Goal: Task Accomplishment & Management: Manage account settings

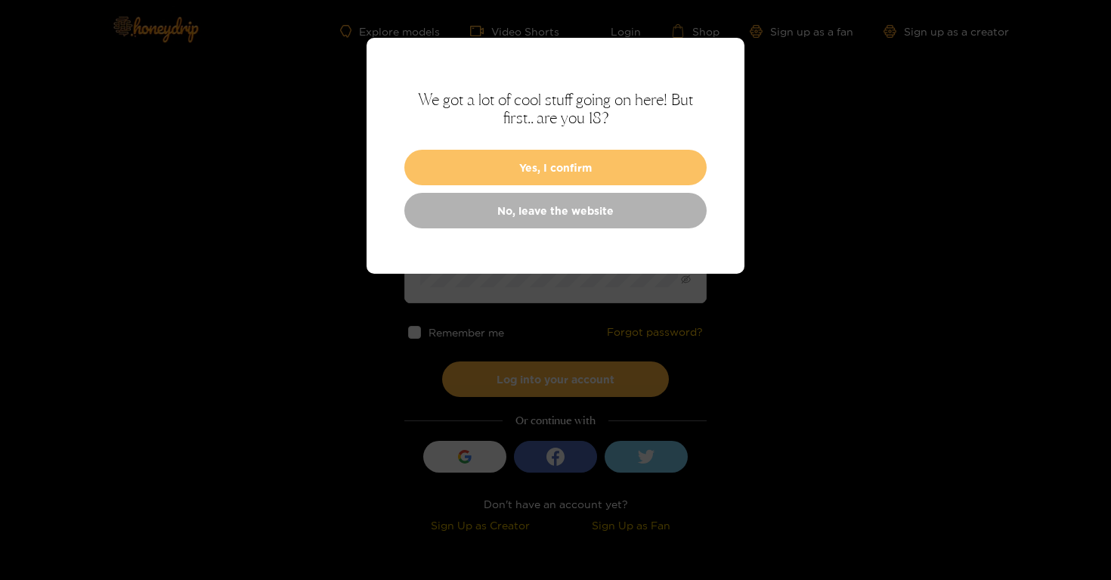
click at [489, 181] on button "Yes, I confirm" at bounding box center [555, 168] width 302 height 36
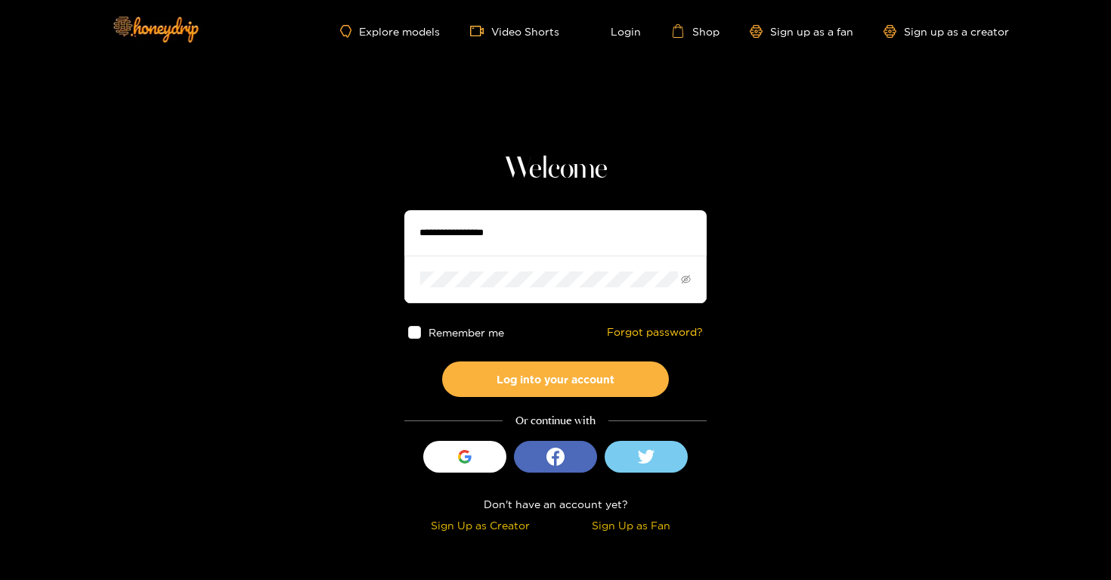
click at [490, 238] on input "text" at bounding box center [555, 232] width 302 height 45
type input "**********"
click at [442, 361] on button "Log into your account" at bounding box center [555, 379] width 227 height 36
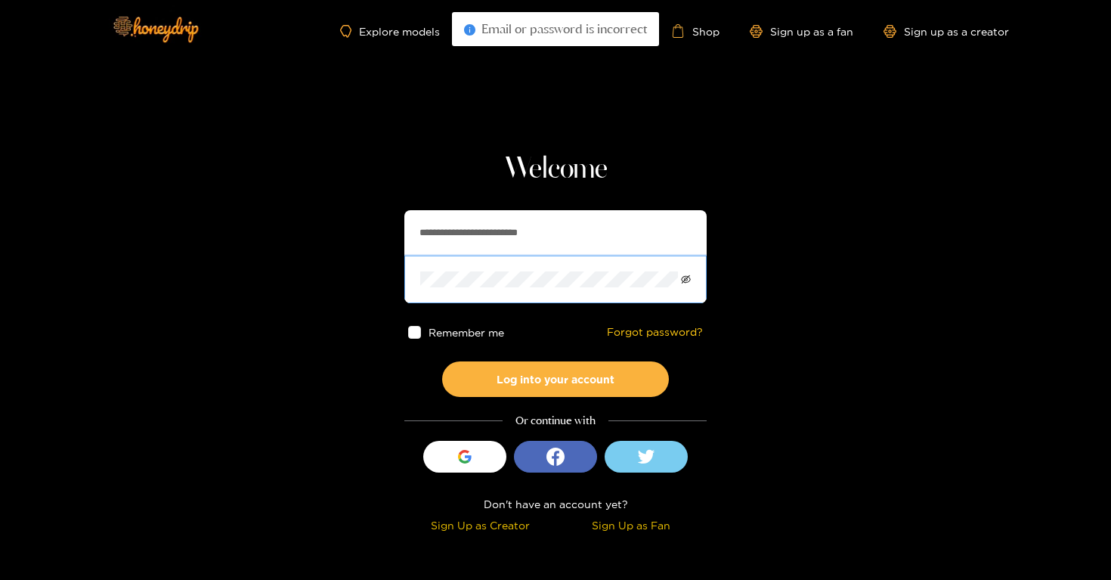
click at [682, 280] on icon "eye-invisible" at bounding box center [686, 279] width 10 height 10
click at [444, 241] on div "**********" at bounding box center [555, 256] width 302 height 93
click at [442, 361] on button "Log into your account" at bounding box center [555, 379] width 227 height 36
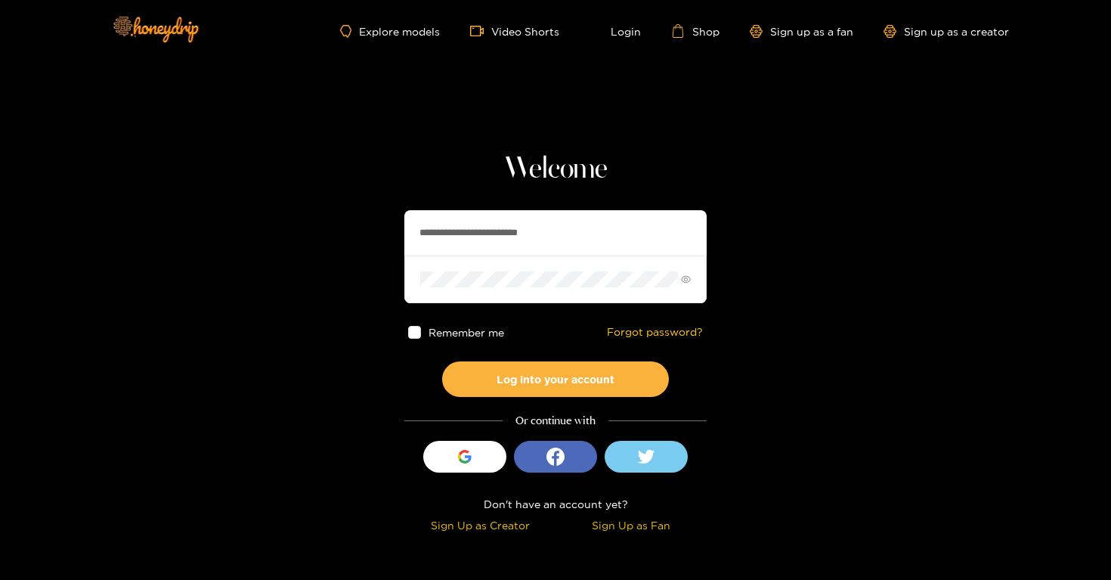
drag, startPoint x: 562, startPoint y: 289, endPoint x: 451, endPoint y: 243, distance: 119.6
click at [451, 243] on div "**********" at bounding box center [555, 256] width 302 height 93
click at [510, 289] on span at bounding box center [555, 278] width 302 height 47
click at [442, 361] on button "Log into your account" at bounding box center [555, 379] width 227 height 36
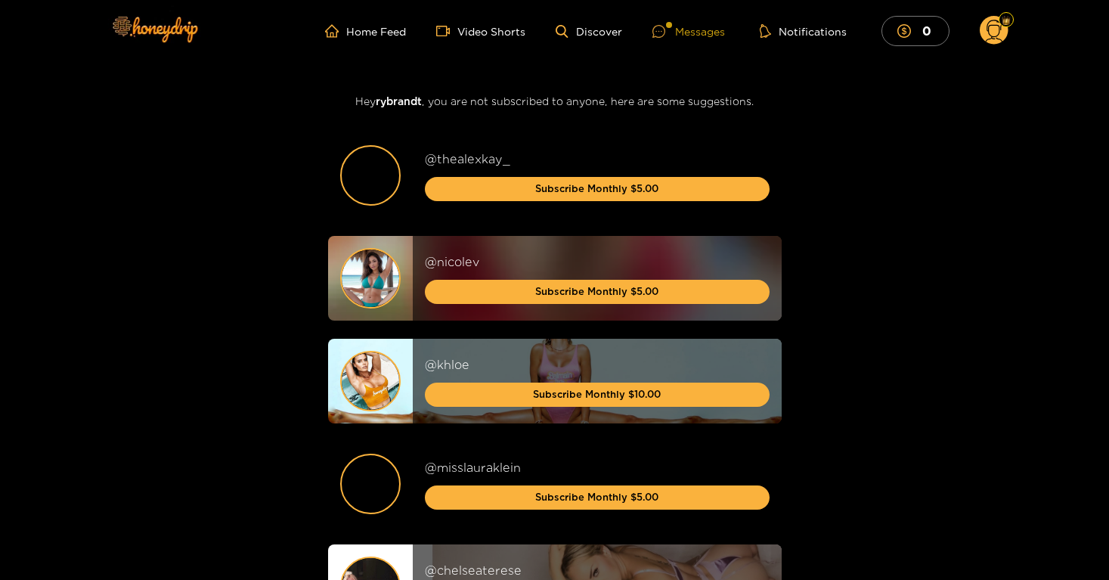
click at [710, 39] on div "Messages" at bounding box center [688, 31] width 73 height 17
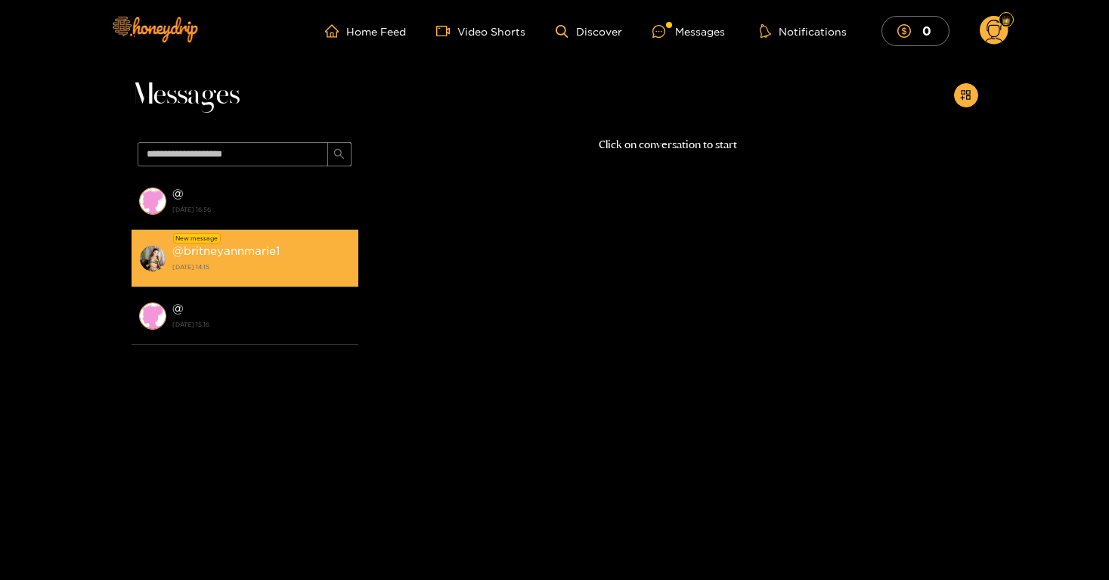
click at [268, 258] on div "@ britneyannmarie1 [DATE] 14:15" at bounding box center [261, 258] width 178 height 34
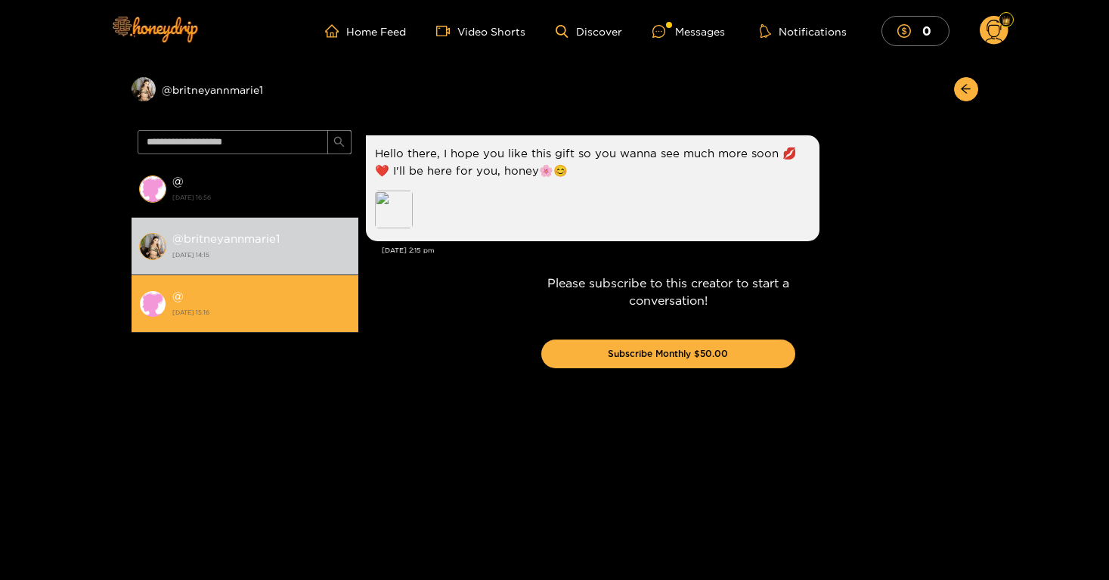
click at [265, 314] on strong "[DATE] 15:16" at bounding box center [261, 312] width 178 height 14
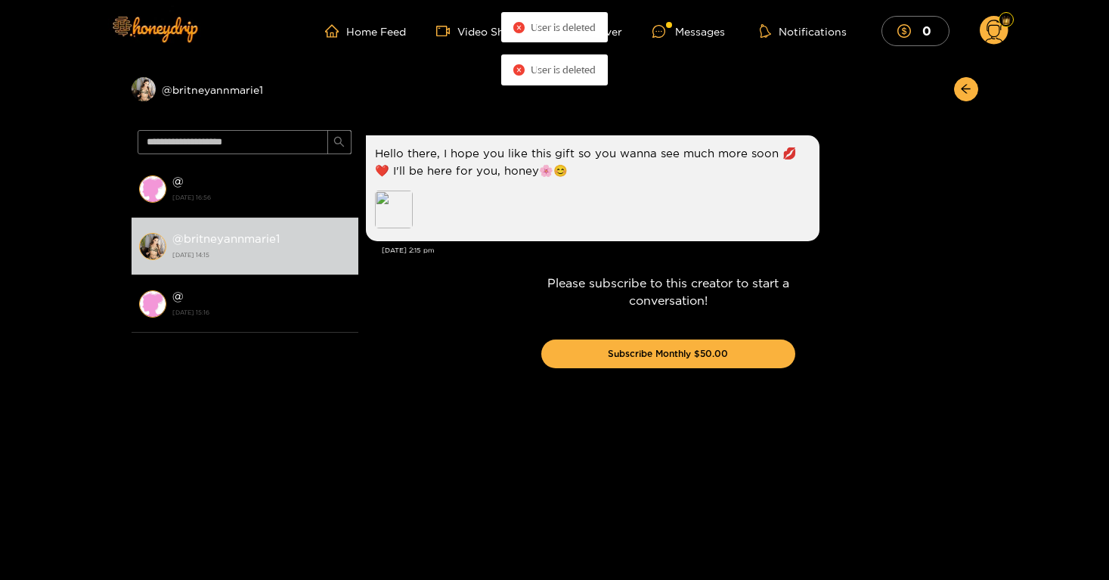
click at [986, 28] on icon at bounding box center [993, 33] width 17 height 26
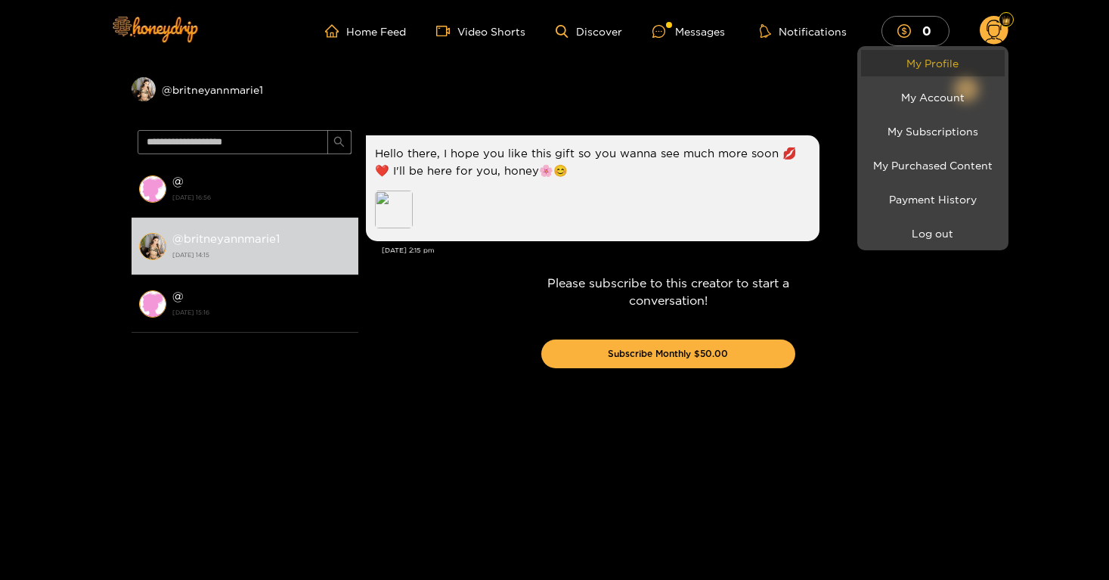
click at [947, 59] on link "My Profile" at bounding box center [933, 63] width 144 height 26
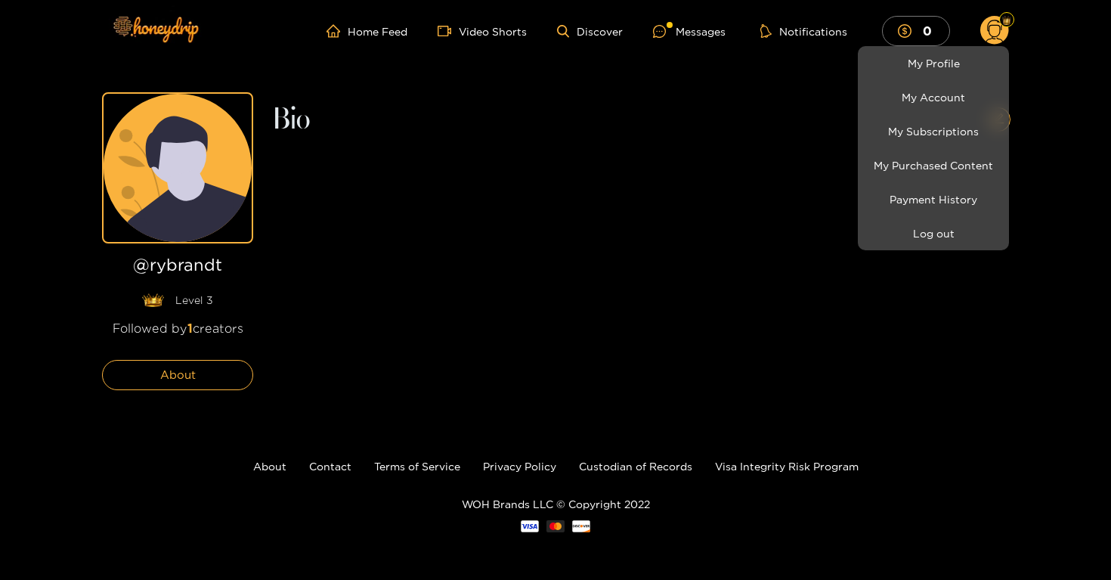
click at [201, 375] on div at bounding box center [555, 290] width 1111 height 580
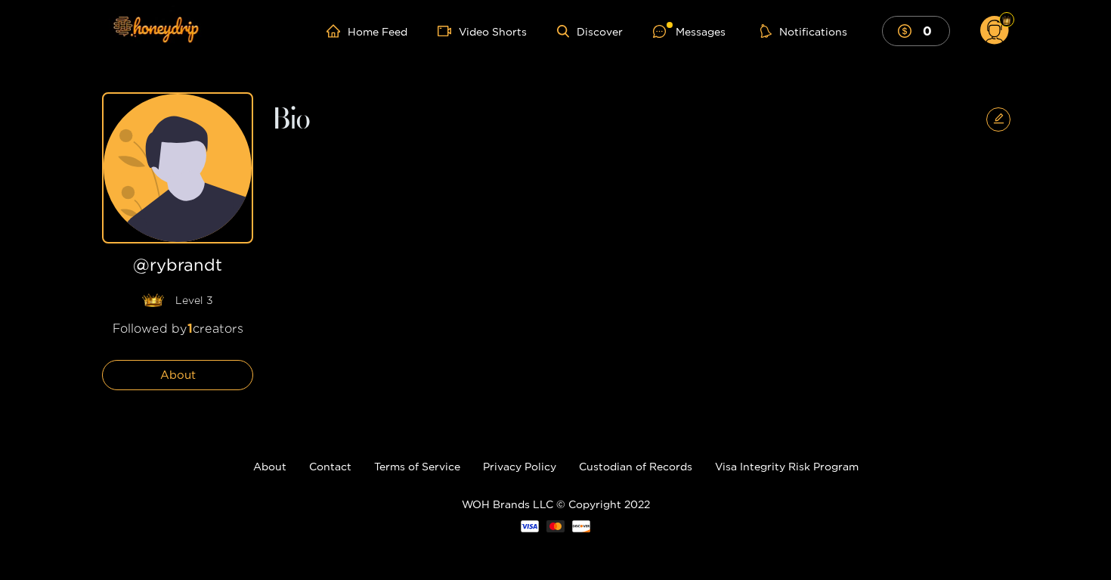
click at [189, 330] on span "1" at bounding box center [189, 328] width 5 height 14
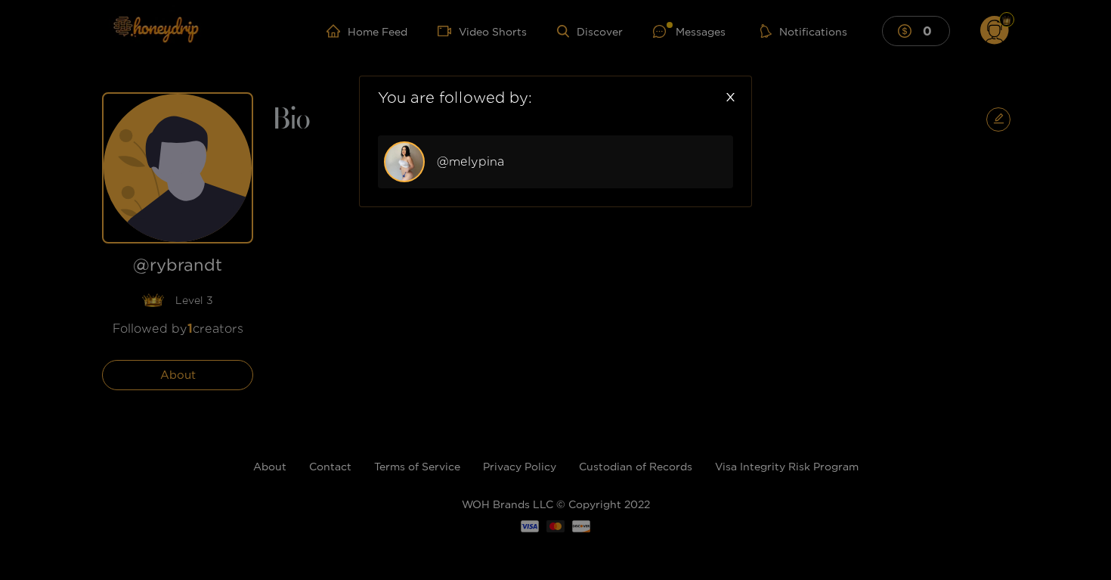
click at [289, 310] on div "You are followed by: @ melypina" at bounding box center [555, 290] width 1111 height 580
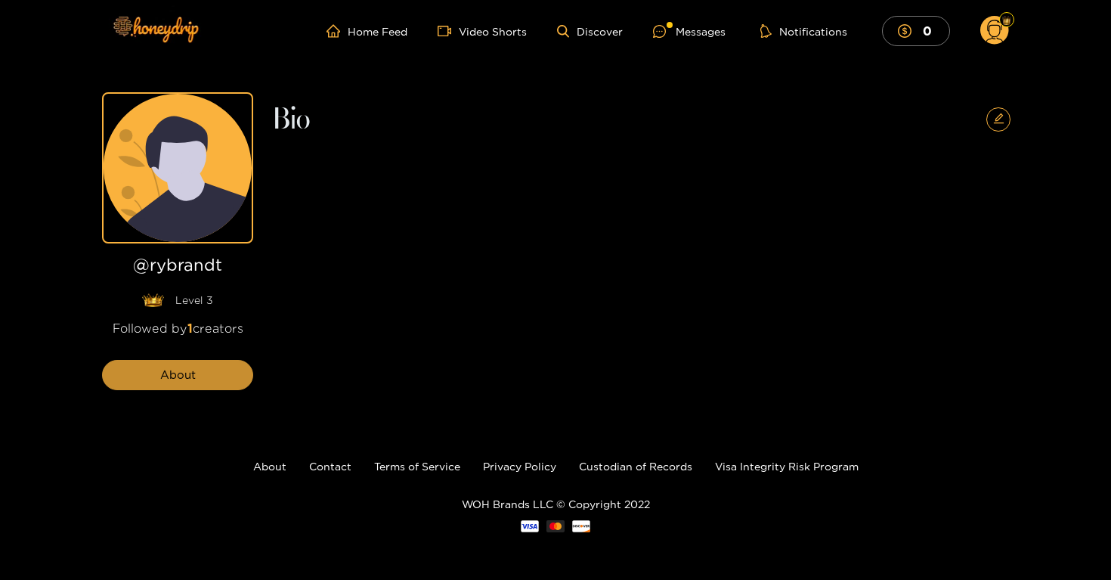
click at [193, 375] on span "About" at bounding box center [178, 375] width 36 height 18
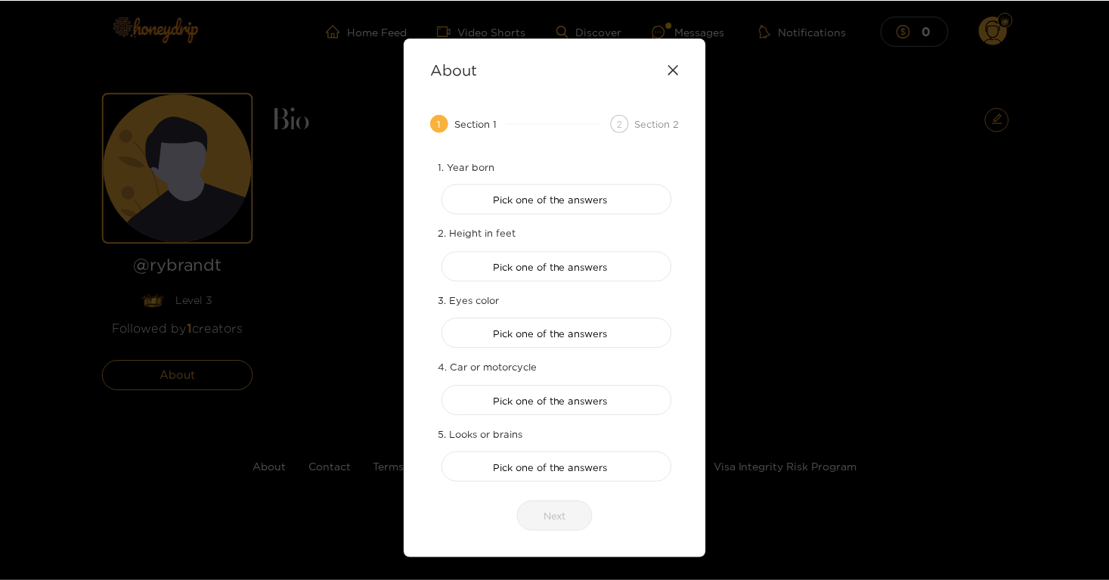
scroll to position [38, 0]
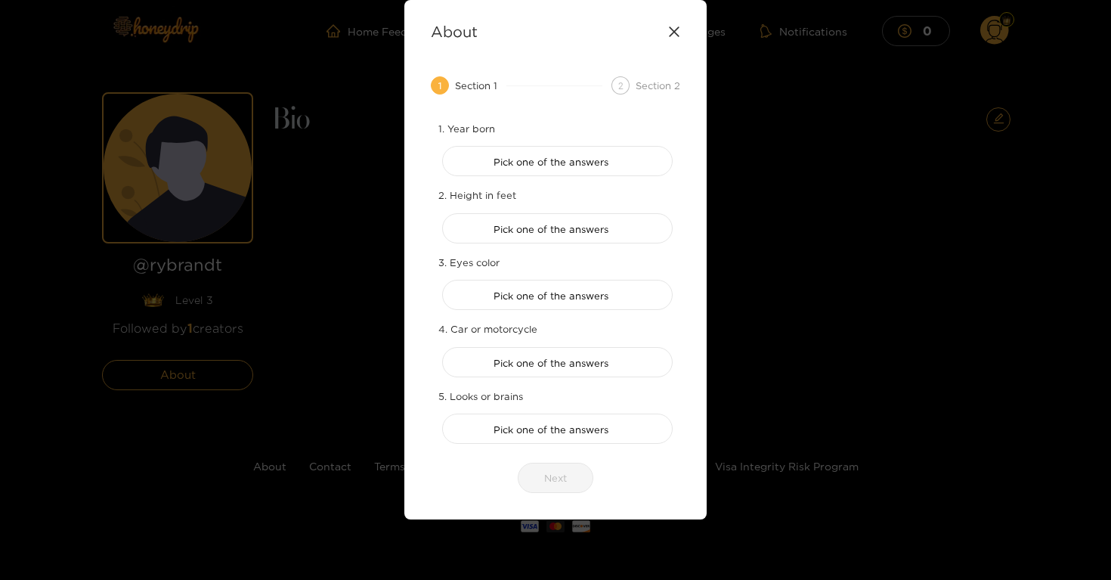
click at [385, 287] on div "About 1 Section 1 2 Section 2 1. Year born Pick one of the answers 2. Height in…" at bounding box center [555, 290] width 1111 height 580
click at [670, 33] on icon at bounding box center [674, 32] width 12 height 12
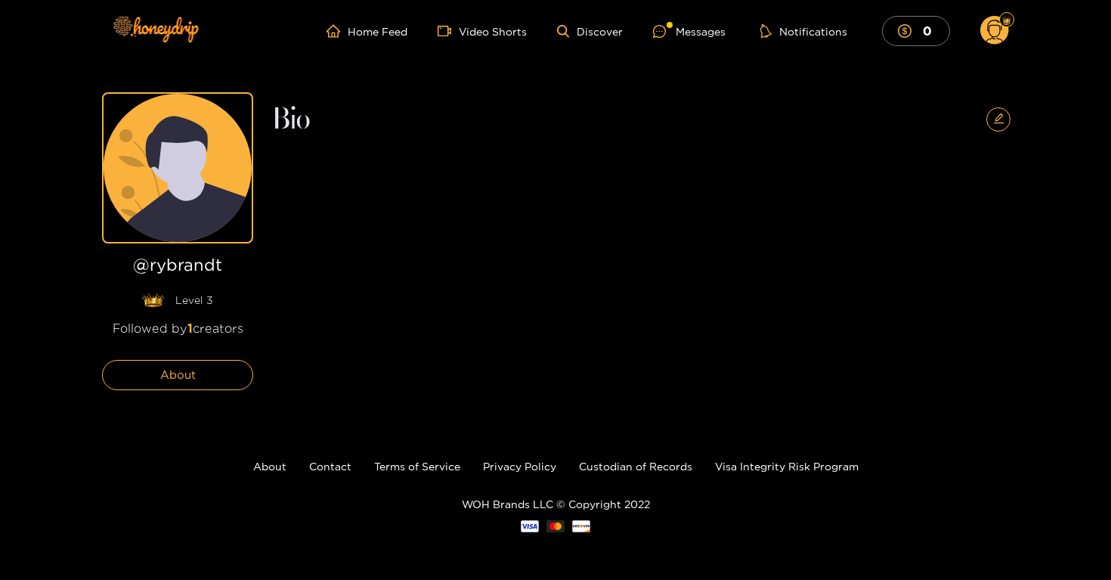
click at [1002, 38] on circle at bounding box center [994, 30] width 29 height 29
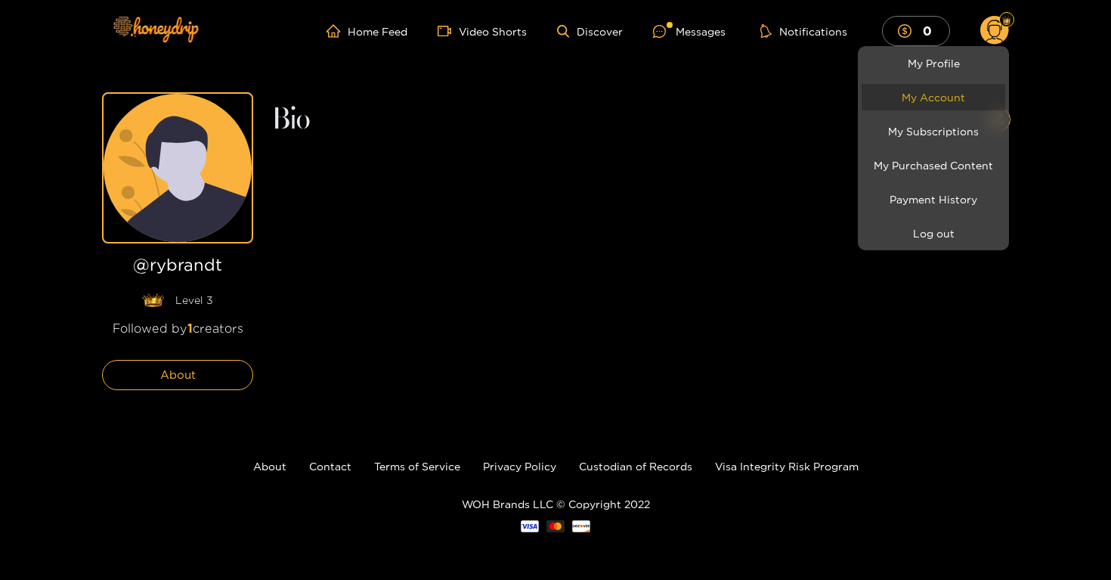
click at [945, 100] on link "My Account" at bounding box center [934, 97] width 144 height 26
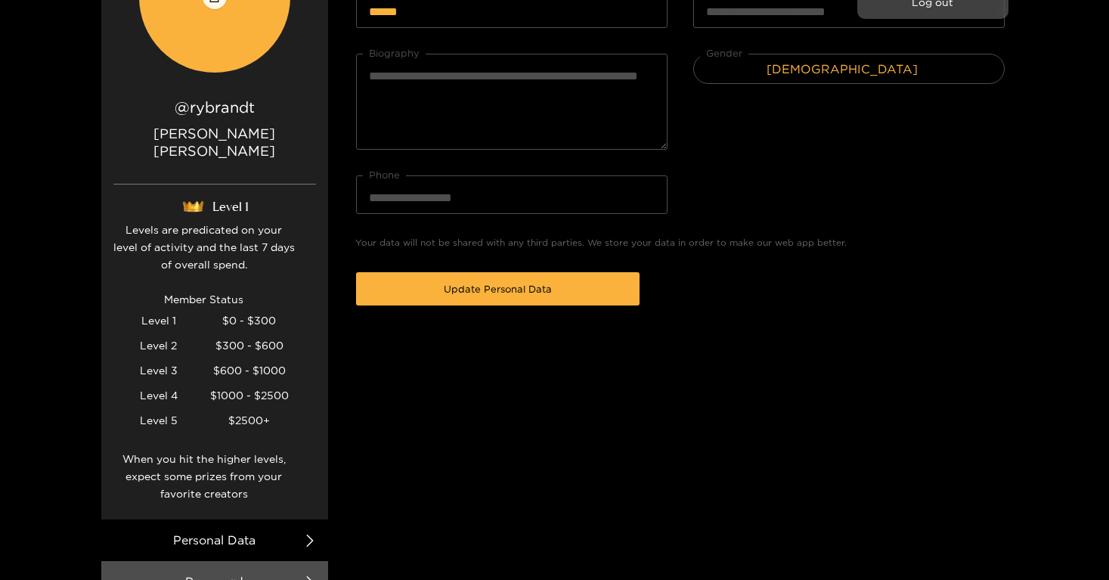
click at [509, 412] on div at bounding box center [554, 290] width 1109 height 580
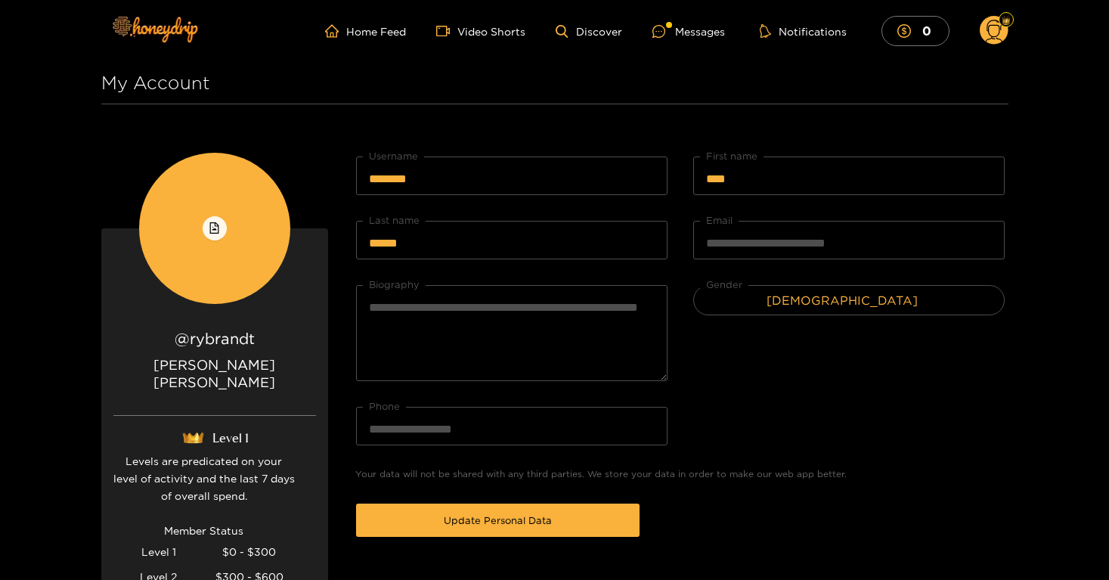
click at [1001, 32] on circle at bounding box center [993, 30] width 29 height 29
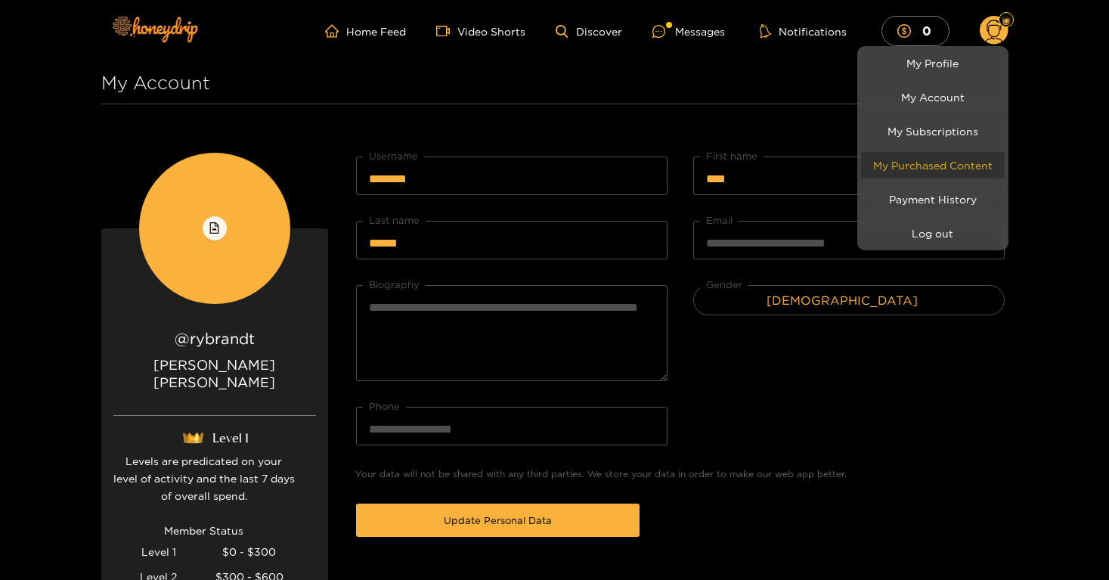
click at [959, 173] on link "My Purchased Content" at bounding box center [933, 165] width 144 height 26
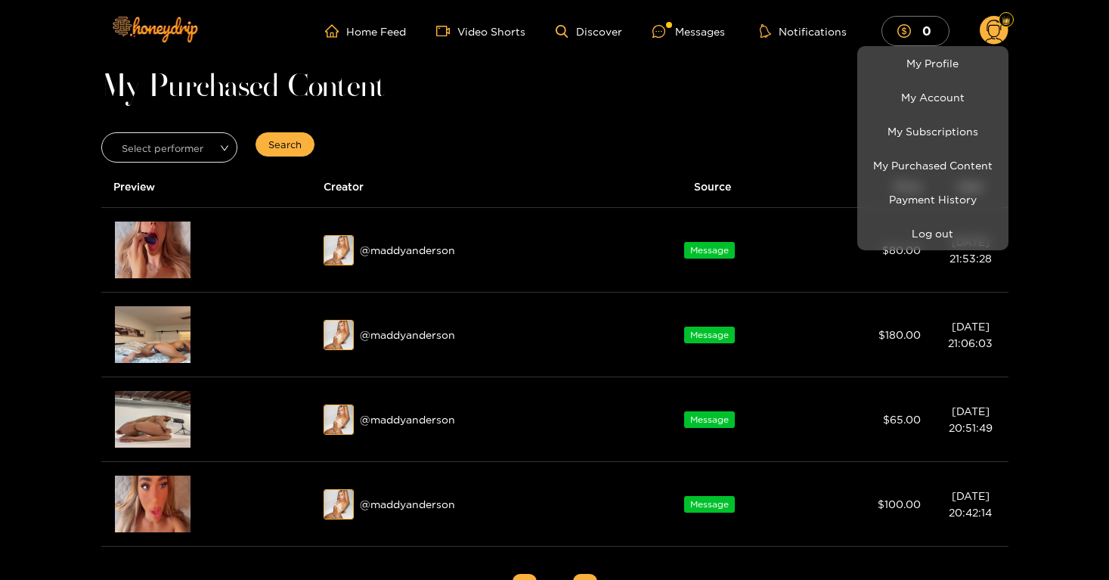
click at [744, 97] on div at bounding box center [554, 290] width 1109 height 580
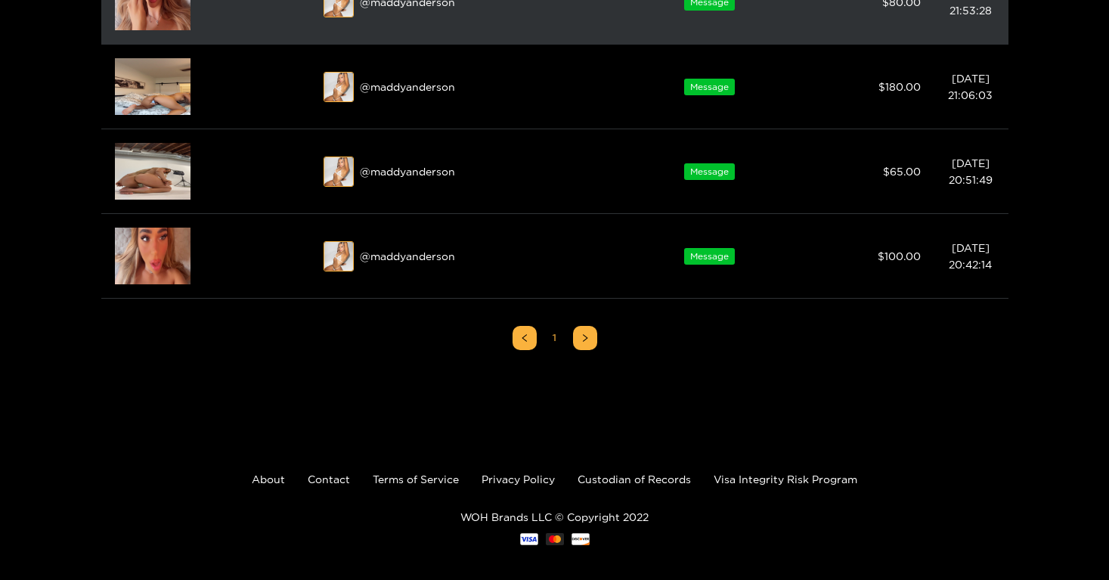
scroll to position [249, 0]
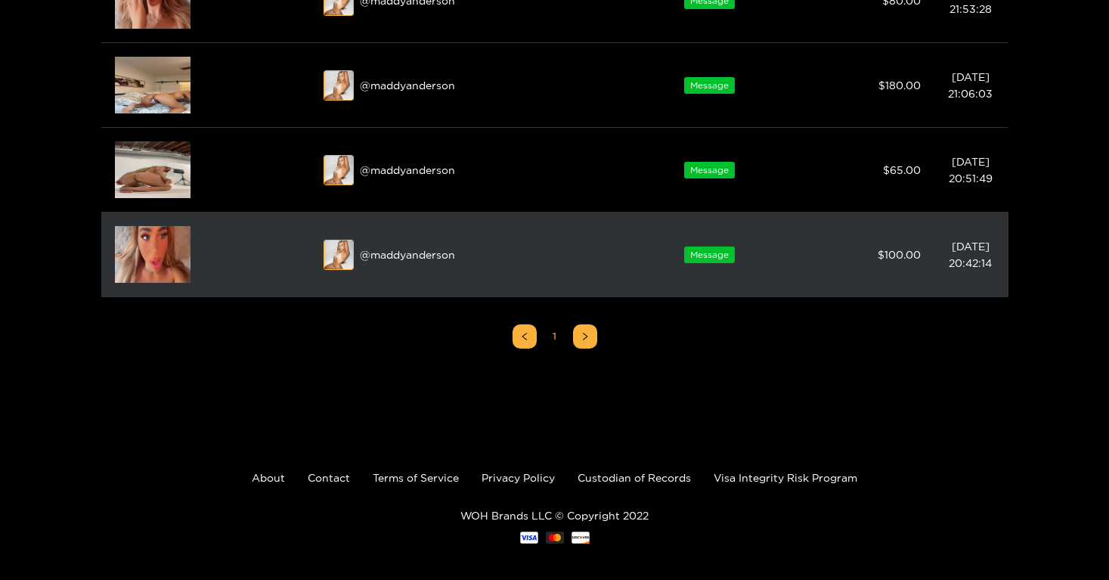
click at [157, 254] on img at bounding box center [153, 254] width 76 height 57
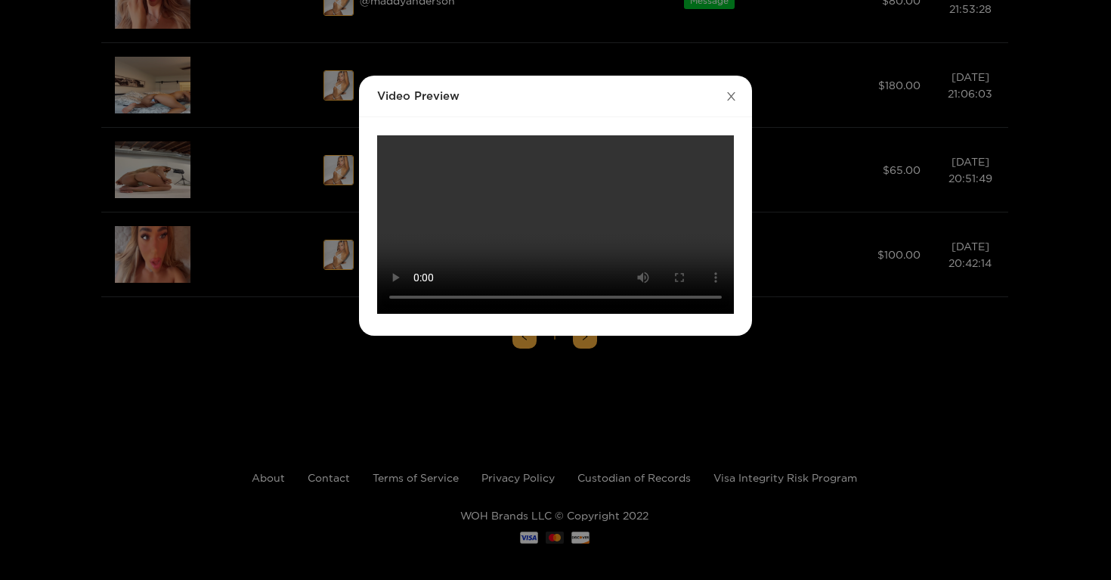
click at [728, 98] on icon "close" at bounding box center [731, 96] width 8 height 8
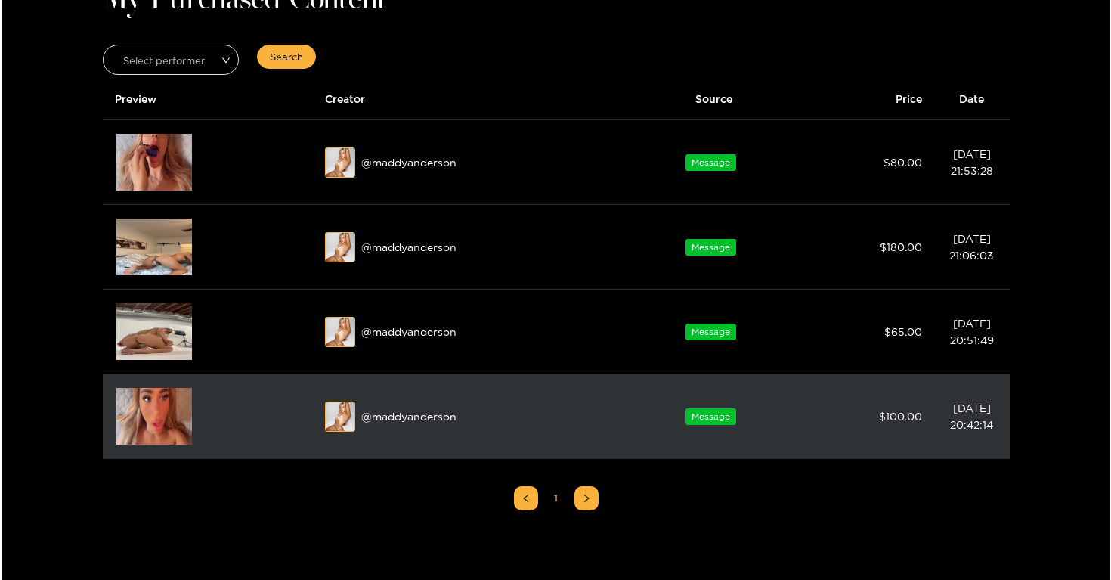
scroll to position [79, 0]
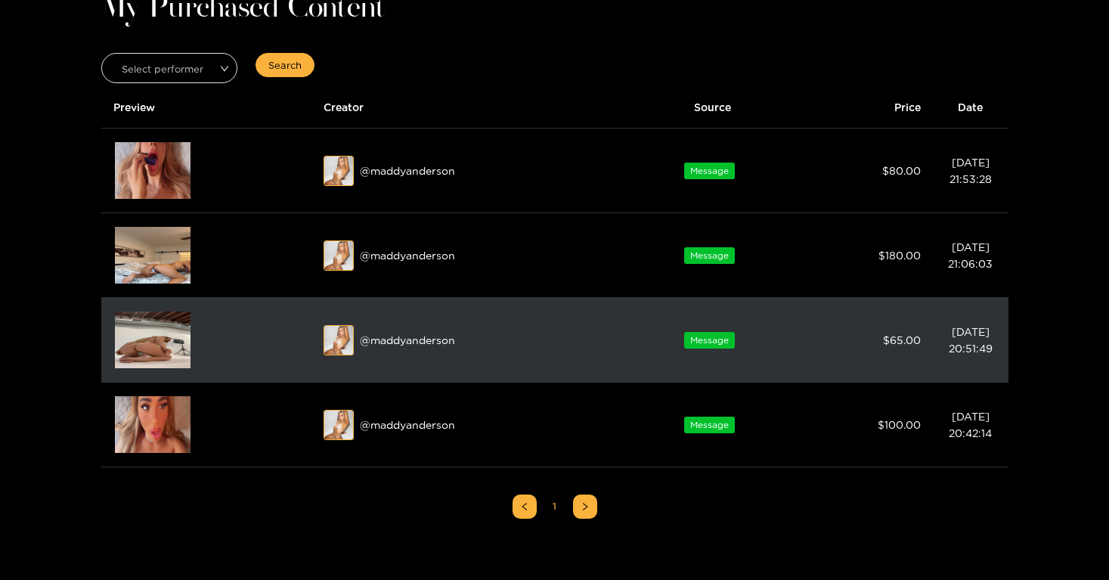
click at [147, 350] on img at bounding box center [153, 339] width 76 height 57
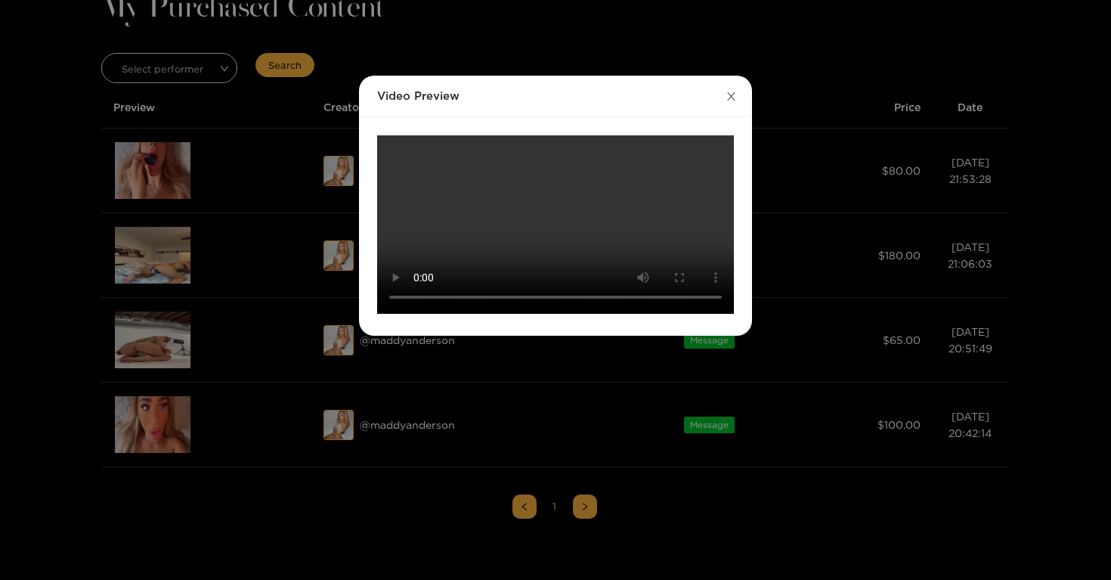
click at [729, 97] on icon "close" at bounding box center [731, 96] width 8 height 8
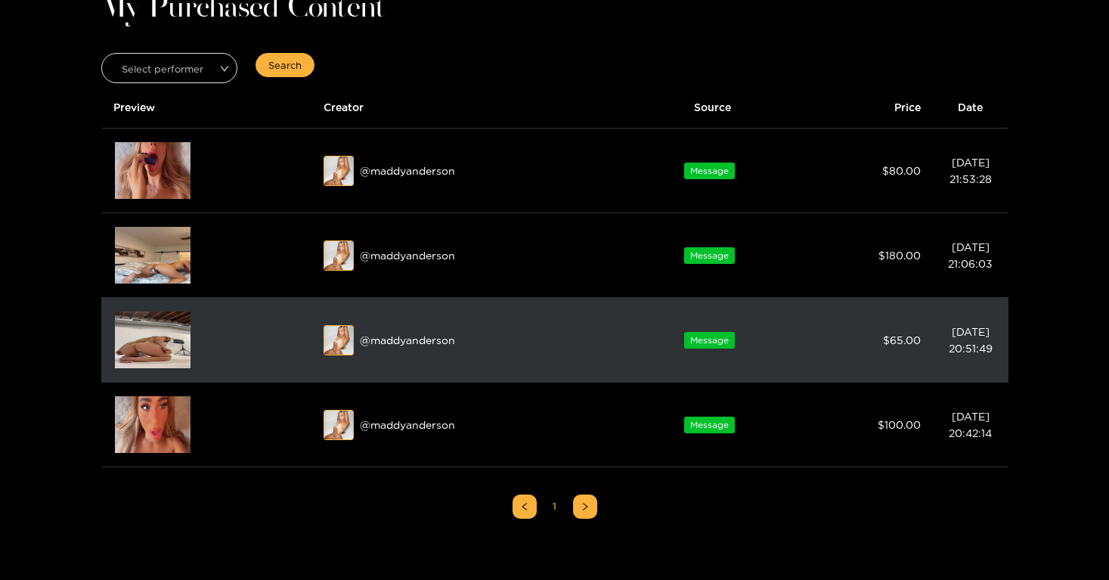
click at [148, 348] on img at bounding box center [153, 339] width 76 height 57
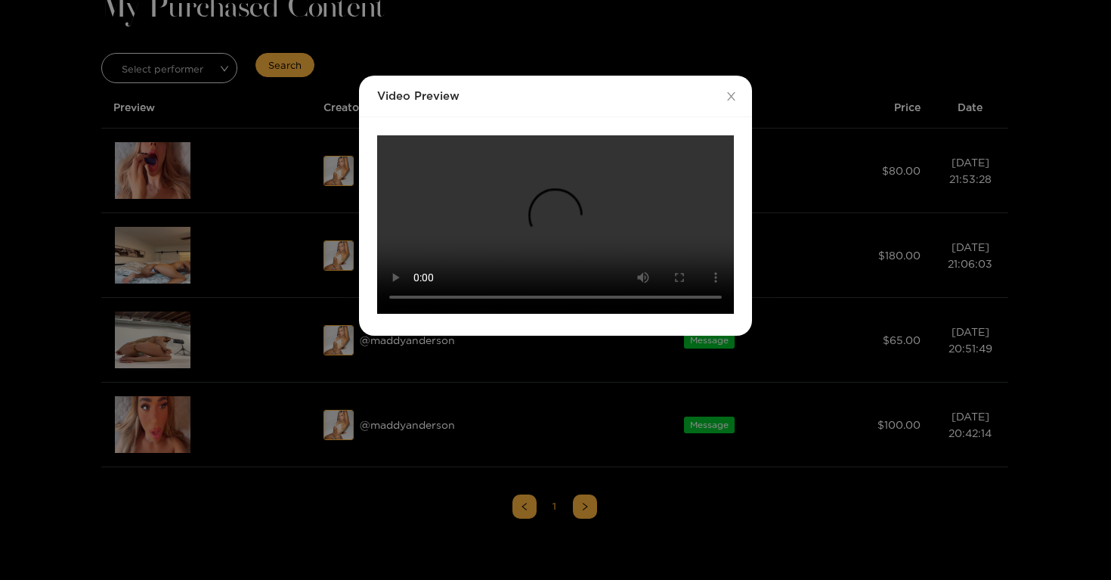
scroll to position [246, 0]
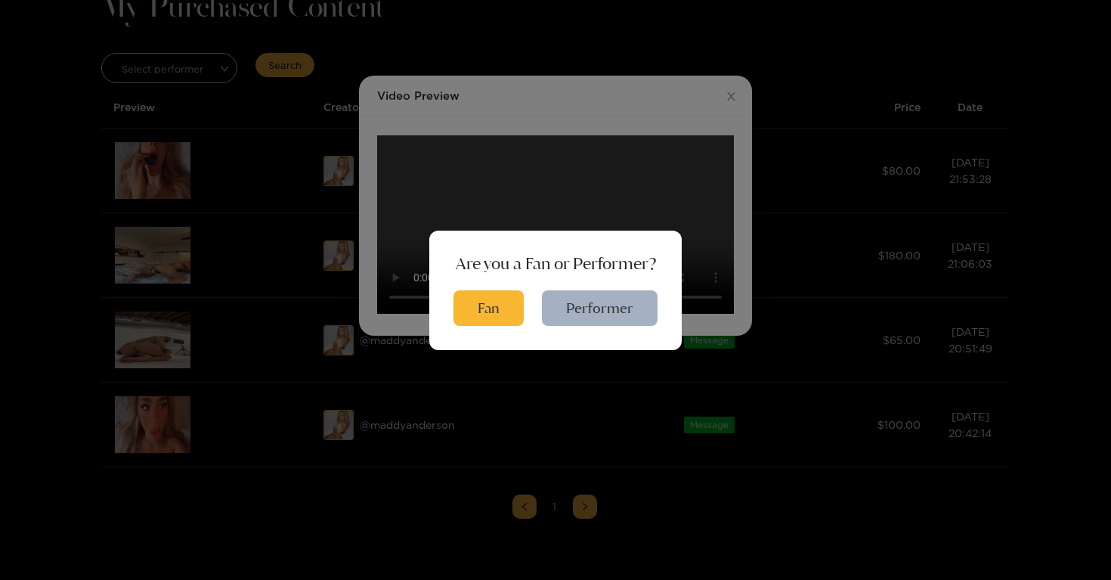
click at [737, 394] on div "Are you a Fan or Performer? Fan Performer" at bounding box center [555, 290] width 1111 height 580
click at [499, 299] on button "Fan" at bounding box center [488, 308] width 70 height 36
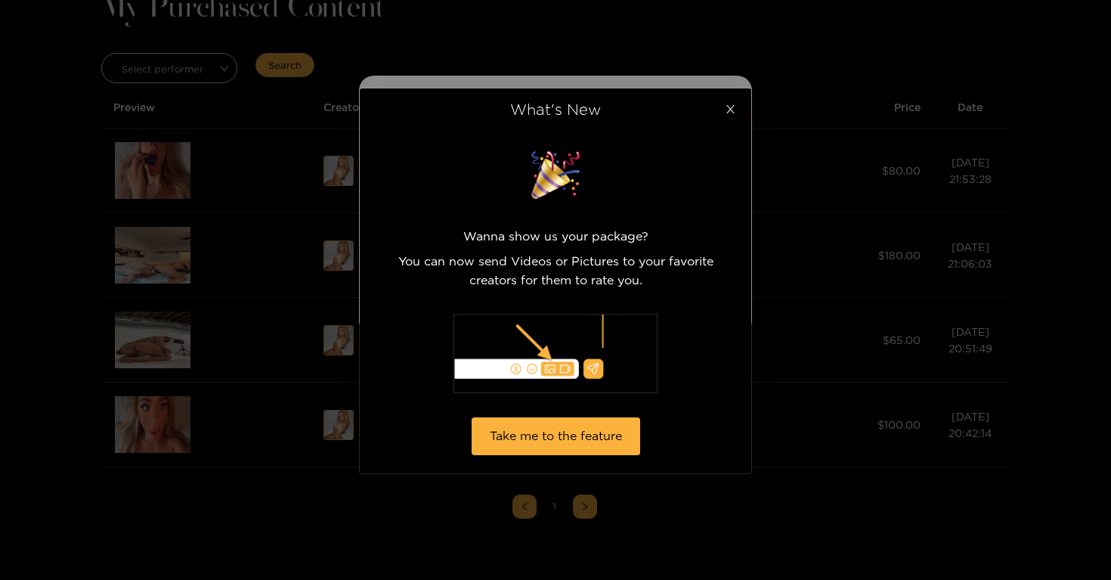
click at [735, 110] on icon "close" at bounding box center [730, 109] width 11 height 11
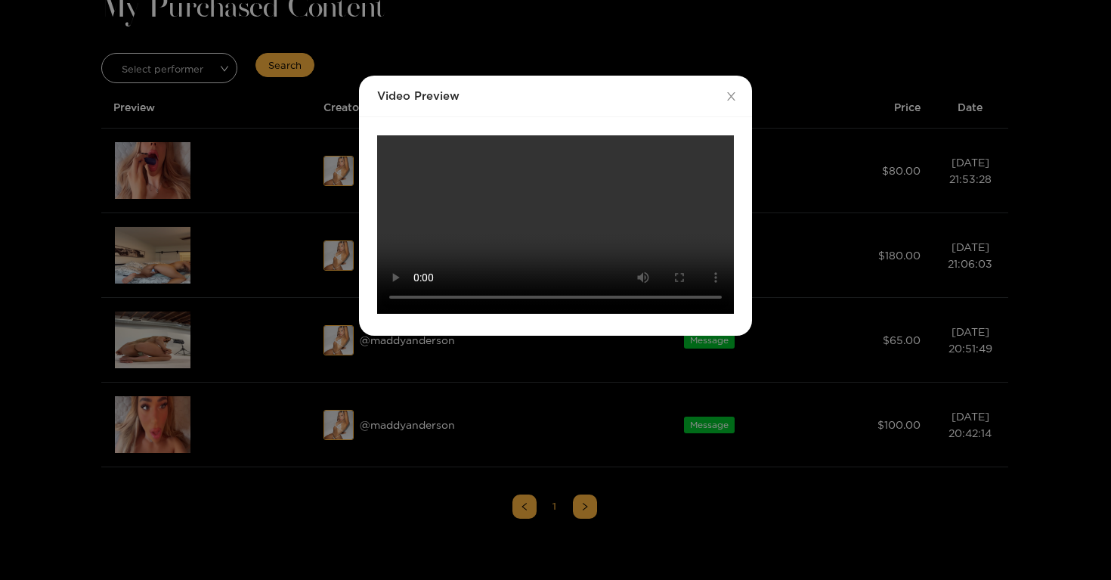
click at [824, 222] on div "Video Preview Your browser does not support the video tag." at bounding box center [555, 290] width 1111 height 580
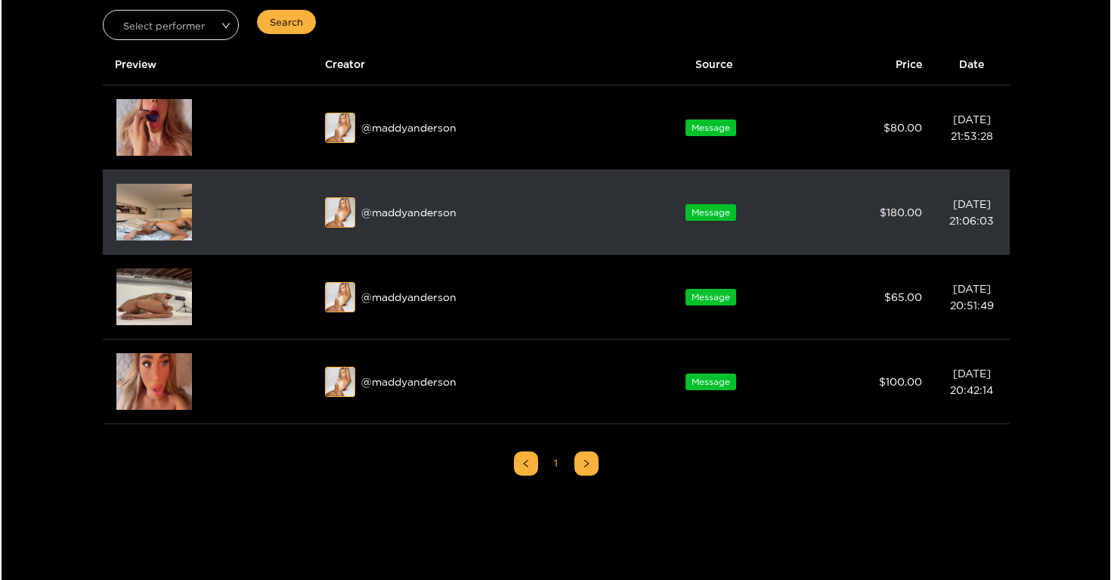
scroll to position [128, 0]
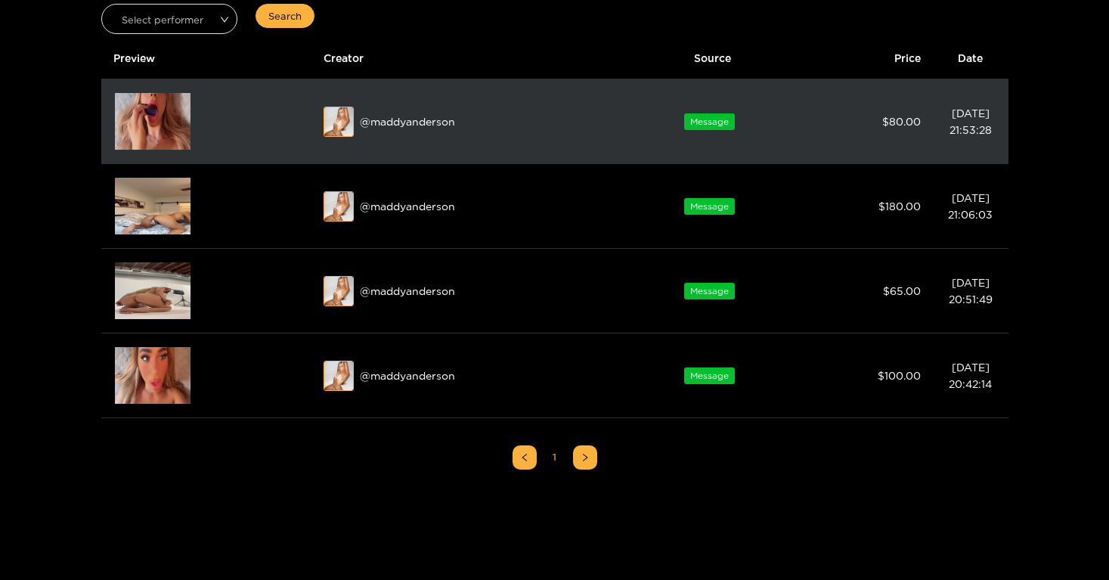
click at [169, 117] on img at bounding box center [153, 121] width 76 height 57
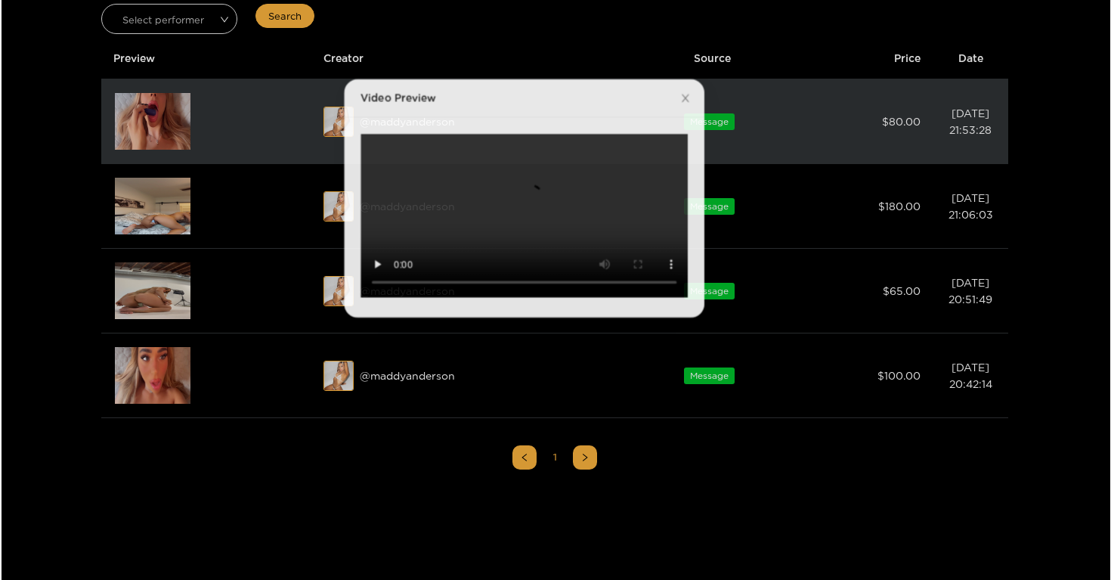
scroll to position [0, 0]
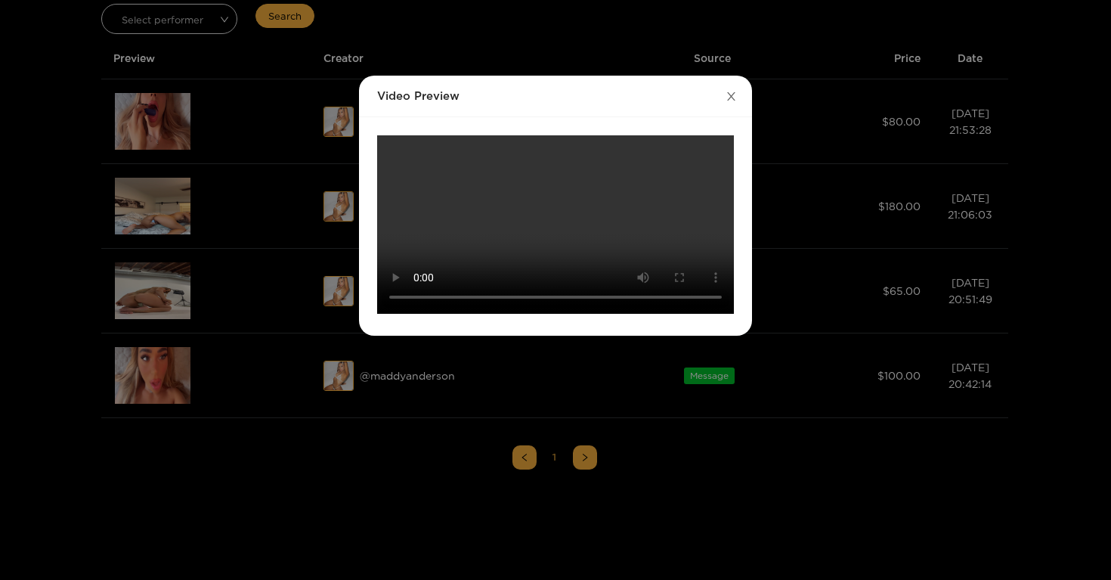
click at [724, 91] on span "Close" at bounding box center [731, 97] width 42 height 42
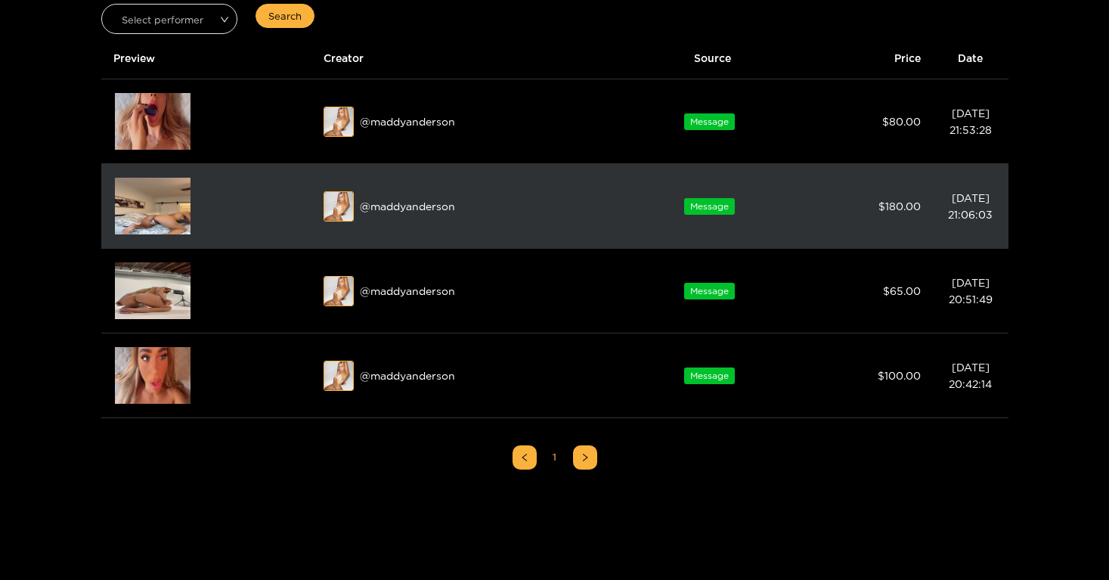
click at [152, 215] on img at bounding box center [153, 206] width 76 height 57
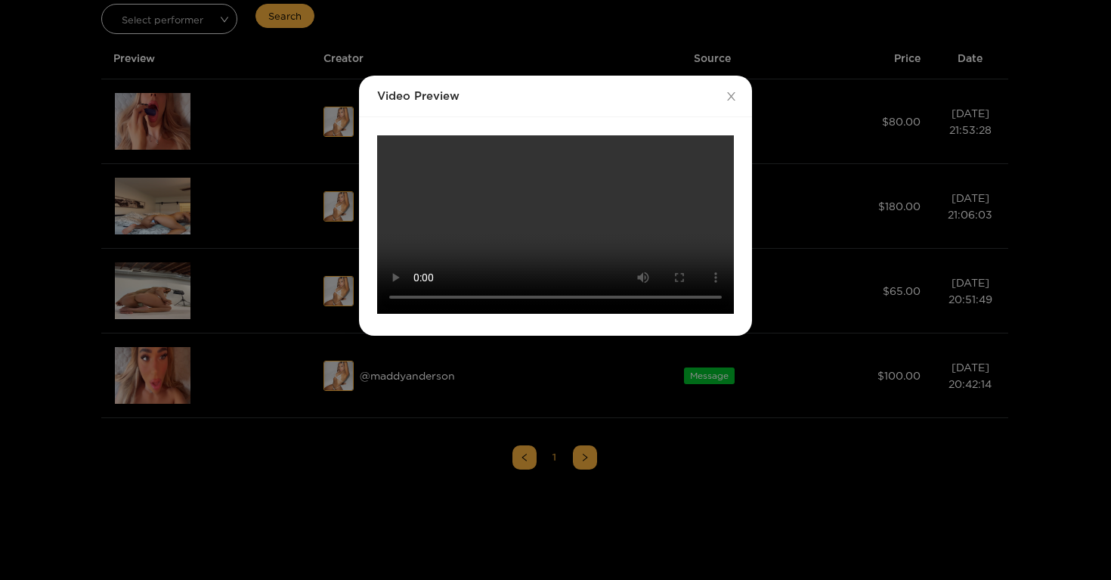
scroll to position [237, 0]
click at [830, 169] on div "Video Preview Your browser does not support the video tag." at bounding box center [555, 290] width 1111 height 580
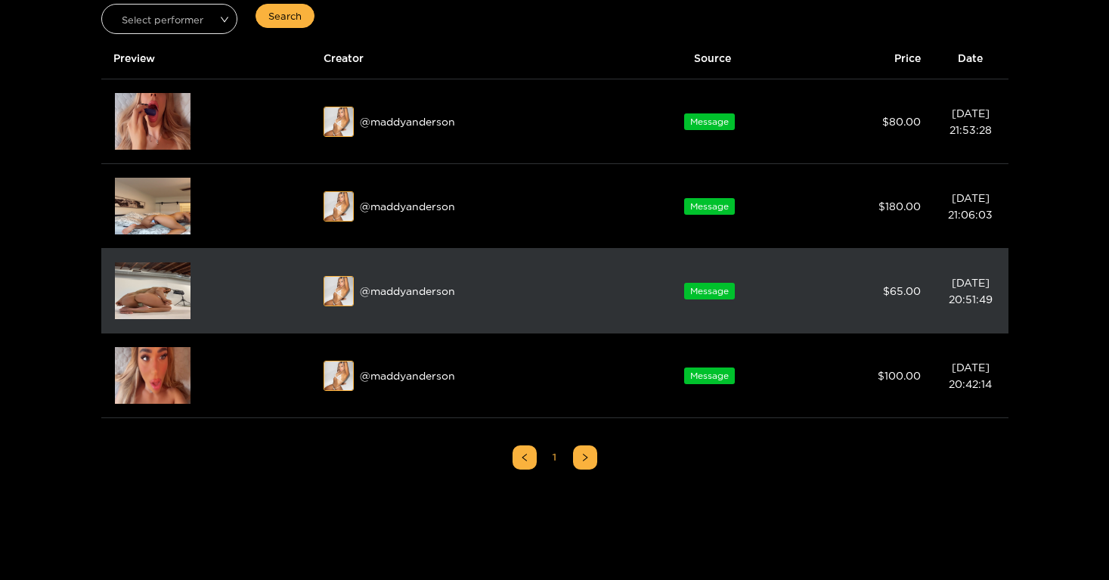
click at [135, 291] on img at bounding box center [153, 290] width 76 height 57
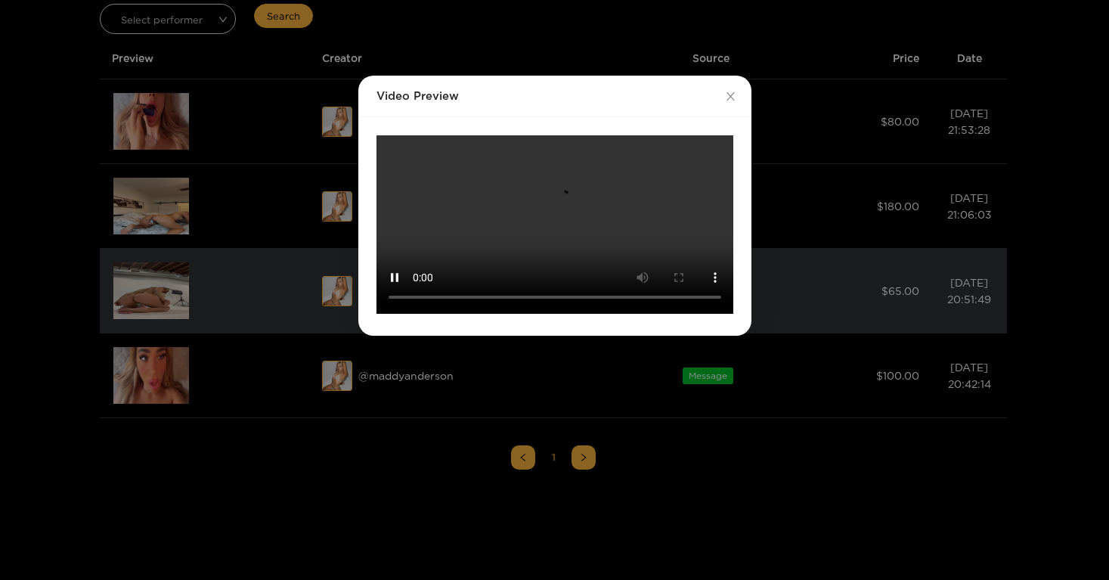
scroll to position [0, 0]
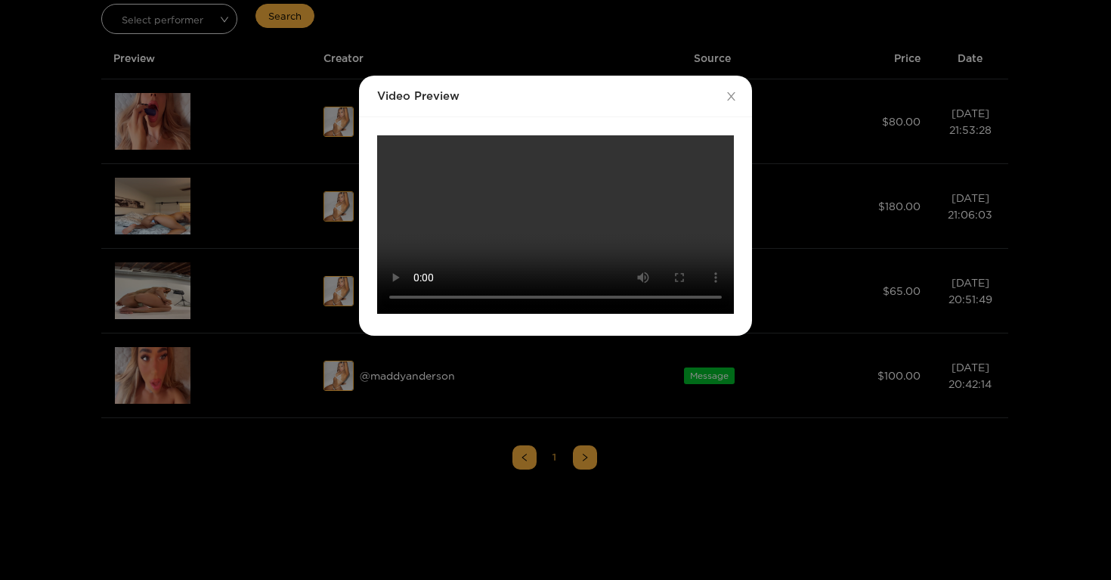
click at [772, 156] on div "Video Preview Your browser does not support the video tag." at bounding box center [555, 290] width 1111 height 580
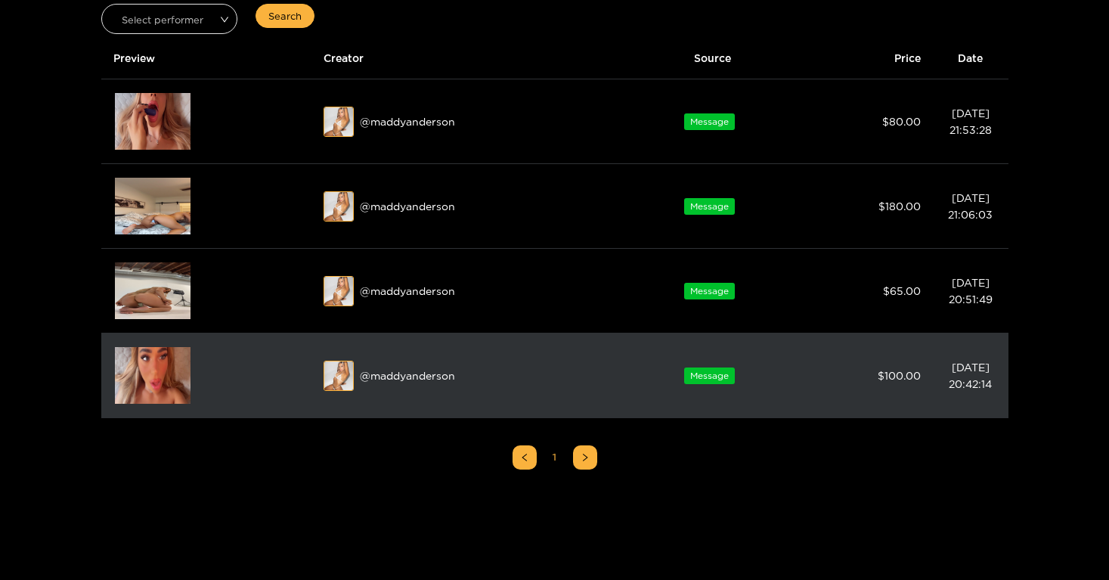
click at [165, 357] on img at bounding box center [153, 375] width 76 height 57
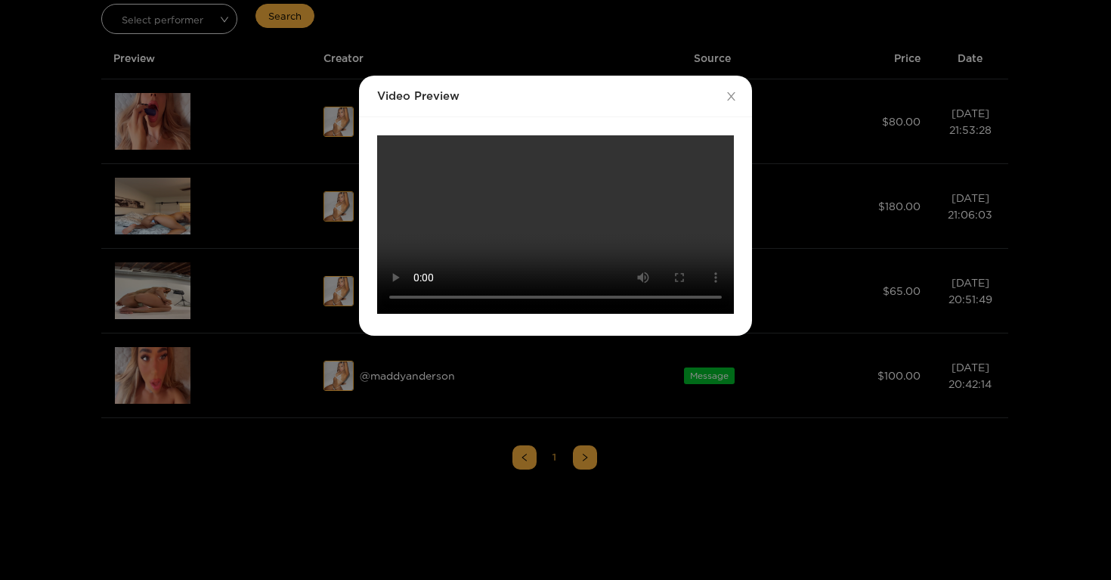
click at [831, 247] on div "Video Preview Your browser does not support the video tag." at bounding box center [555, 290] width 1111 height 580
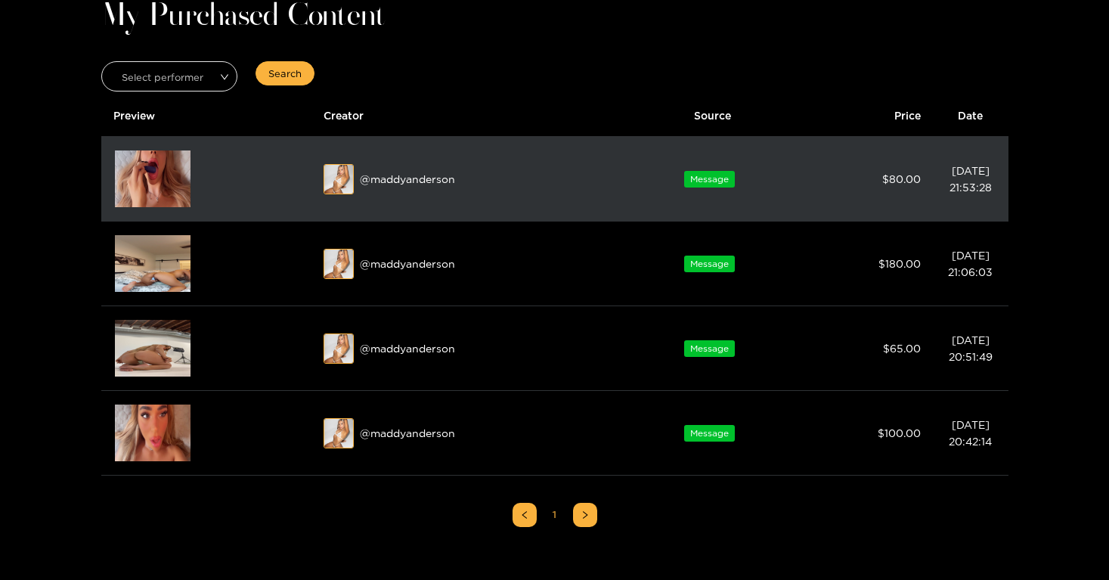
scroll to position [70, 0]
click at [390, 184] on div "@ maddyanderson" at bounding box center [470, 180] width 294 height 30
click at [326, 184] on img at bounding box center [339, 181] width 30 height 30
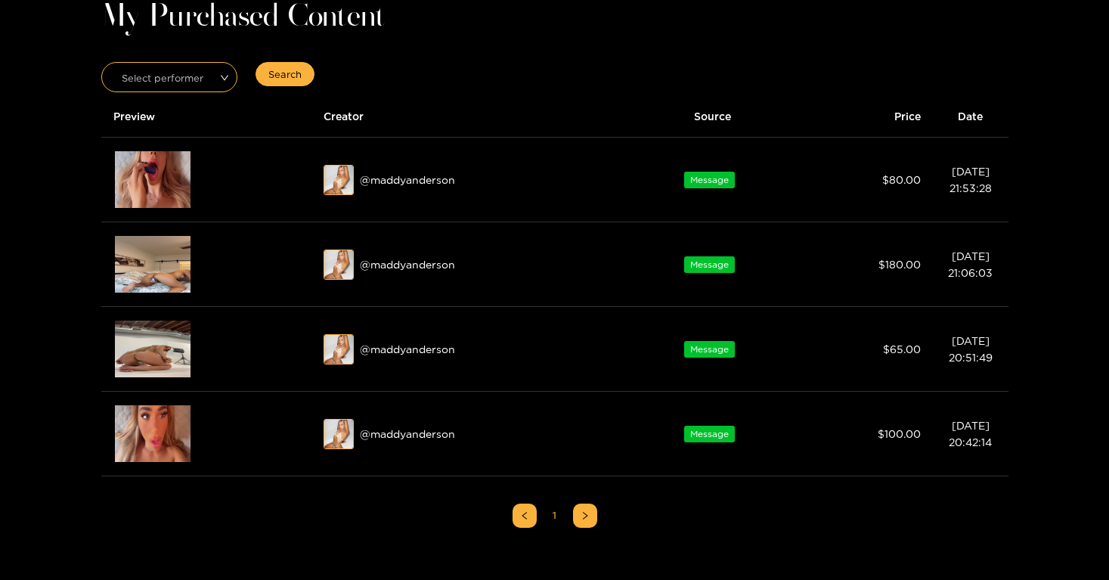
click at [200, 78] on input "search" at bounding box center [164, 74] width 108 height 23
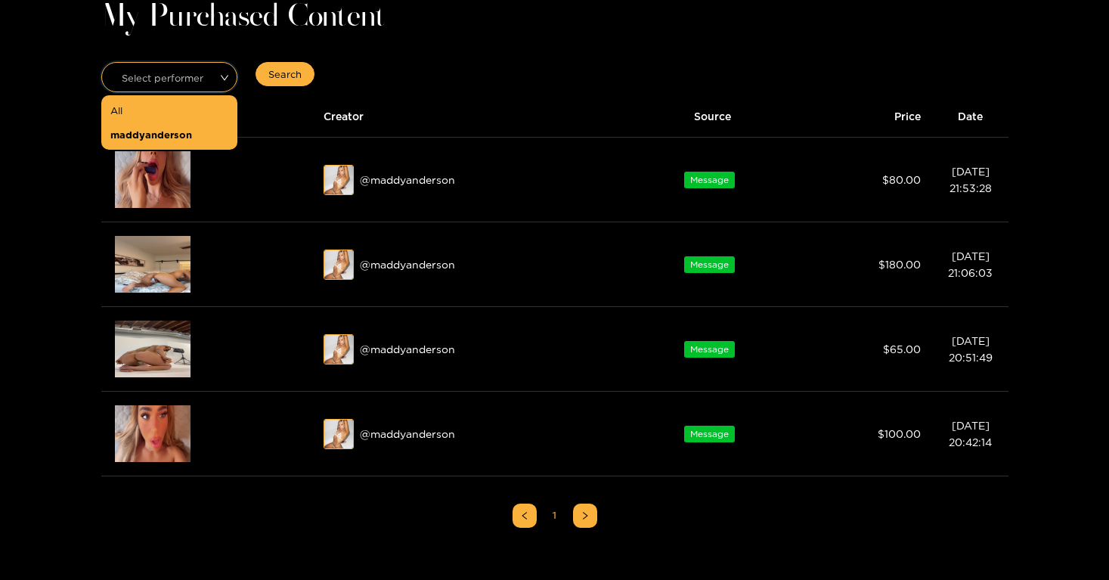
click at [178, 136] on div "maddyanderson" at bounding box center [169, 134] width 118 height 17
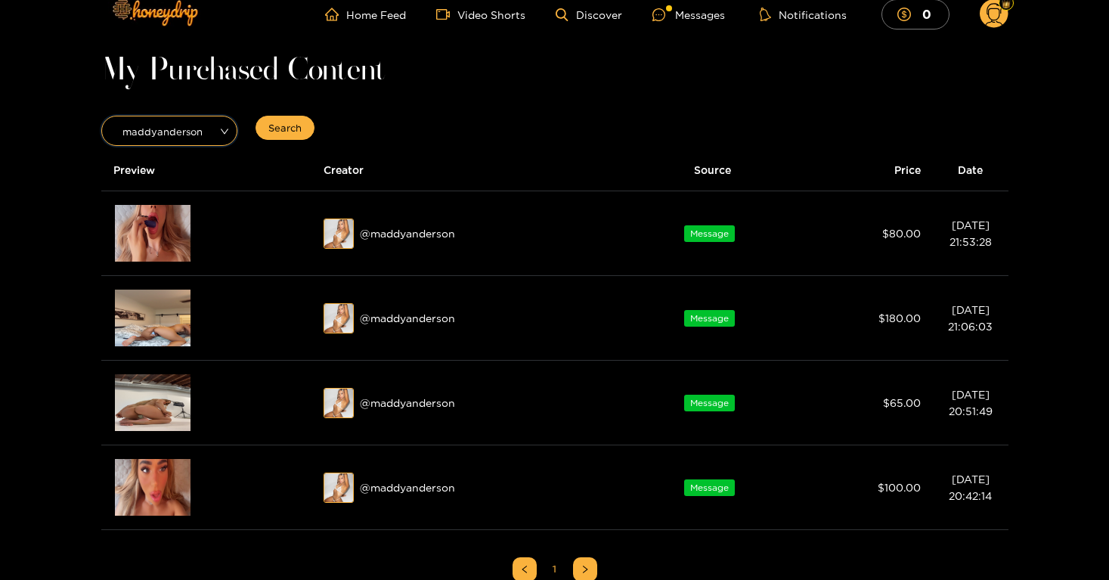
scroll to position [0, 0]
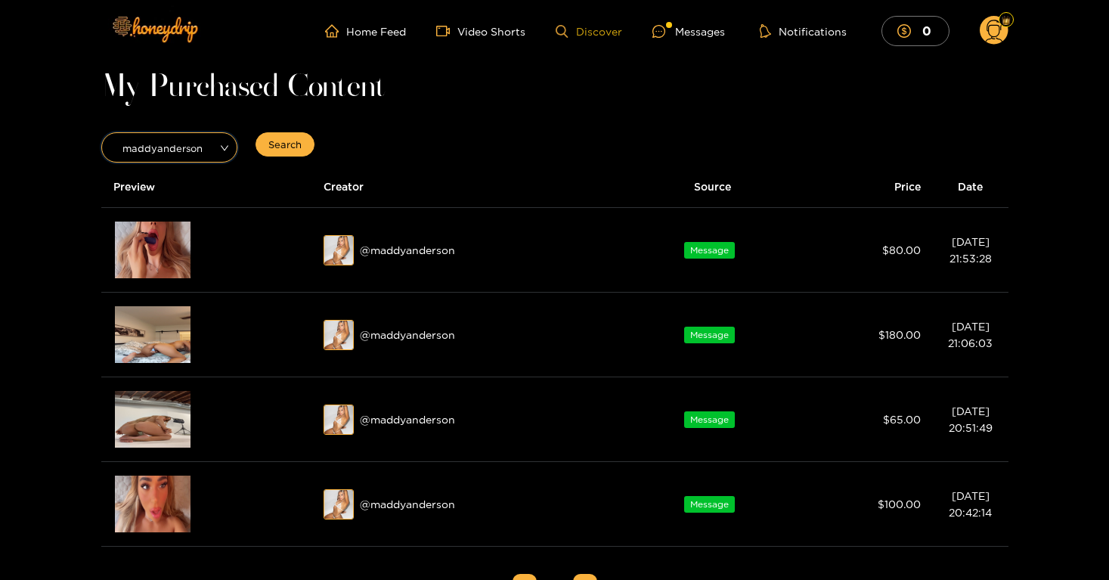
click at [592, 36] on link "Discover" at bounding box center [588, 31] width 66 height 13
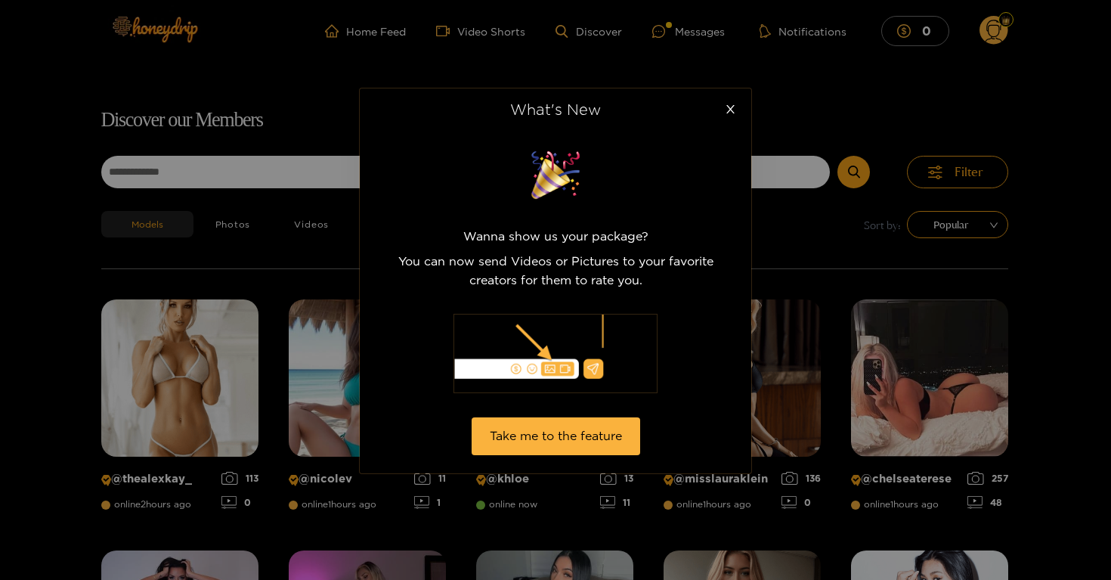
click at [326, 186] on div "What's New Wanna show us your package? You can now send Videos or Pictures to y…" at bounding box center [555, 290] width 1111 height 580
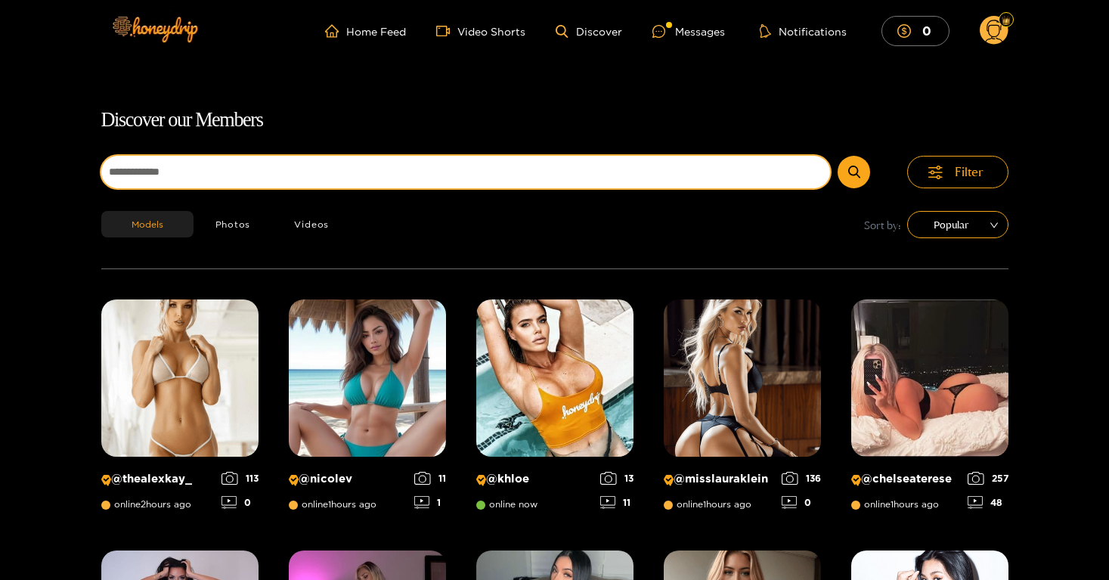
click at [326, 178] on input at bounding box center [465, 172] width 729 height 32
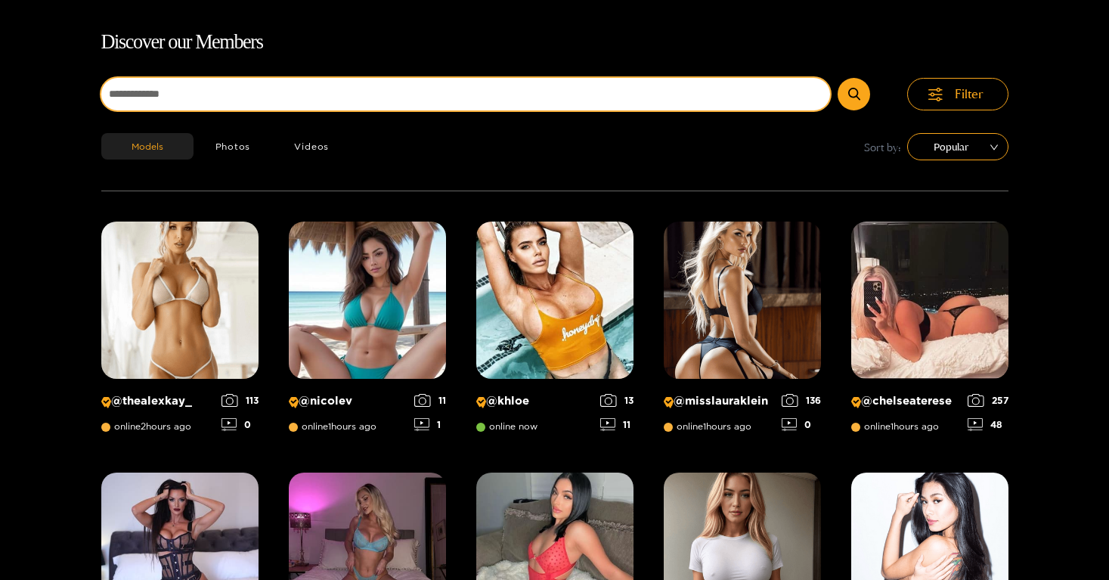
scroll to position [97, 0]
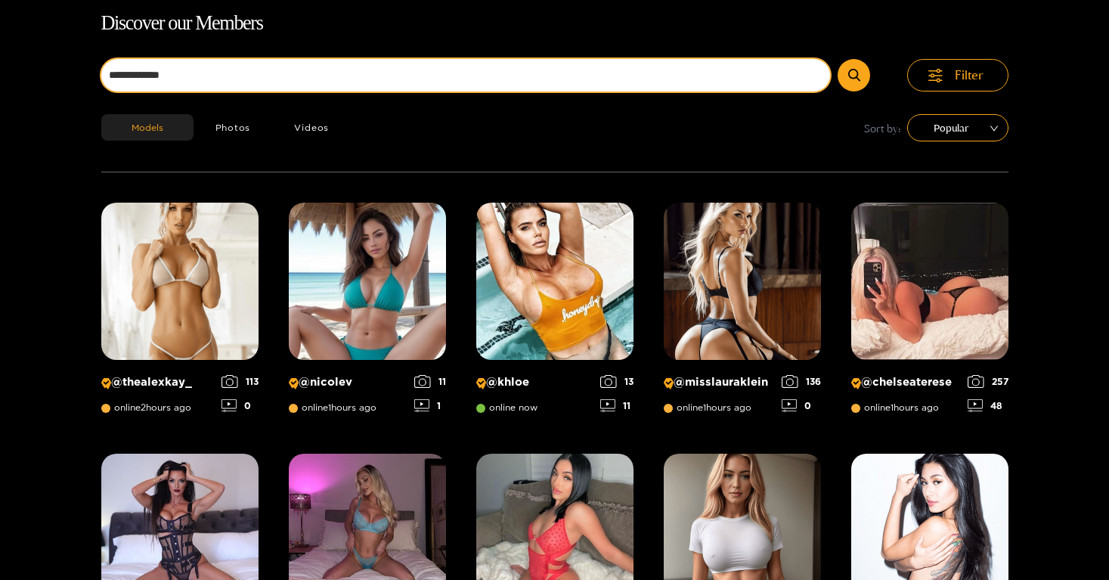
type input "**********"
click at [837, 59] on button "submit" at bounding box center [853, 75] width 32 height 32
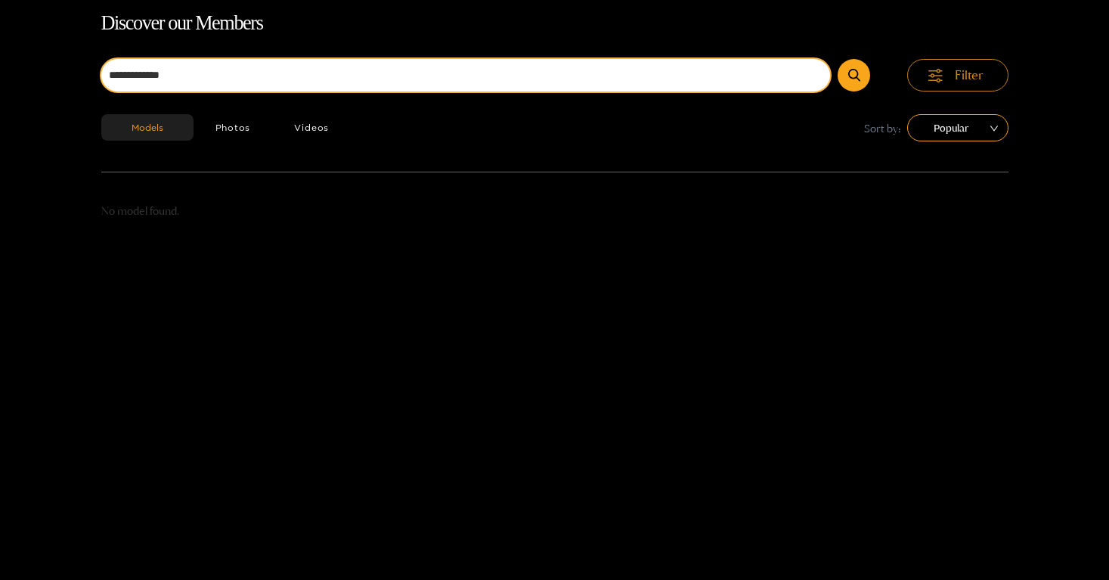
scroll to position [0, 0]
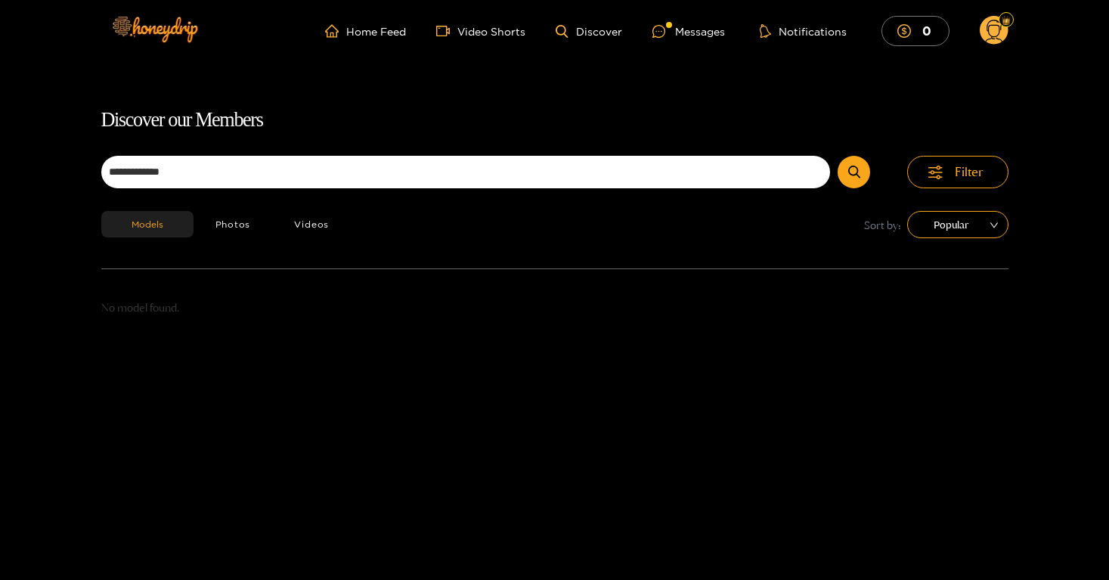
click at [982, 29] on circle at bounding box center [993, 30] width 29 height 29
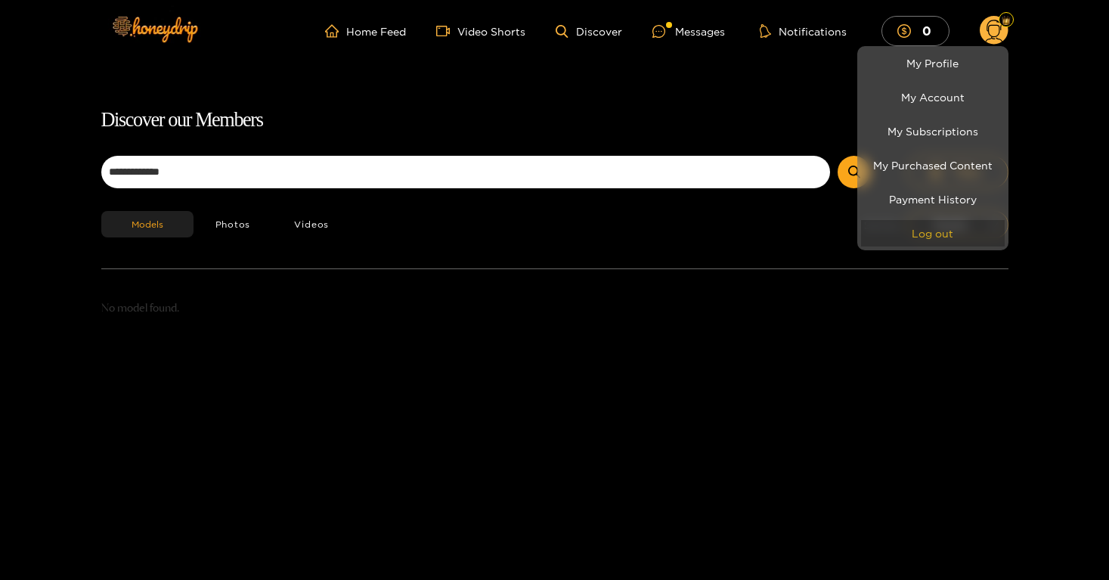
click at [918, 231] on button "Log out" at bounding box center [933, 233] width 144 height 26
